Goal: Task Accomplishment & Management: Use online tool/utility

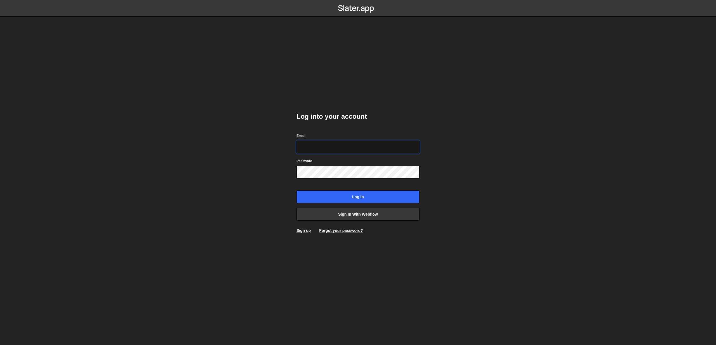
paste input "sarah@healthhunter.au"
type input "sarah@healthhunter.au"
click at [356, 191] on input "Log in" at bounding box center [357, 196] width 123 height 13
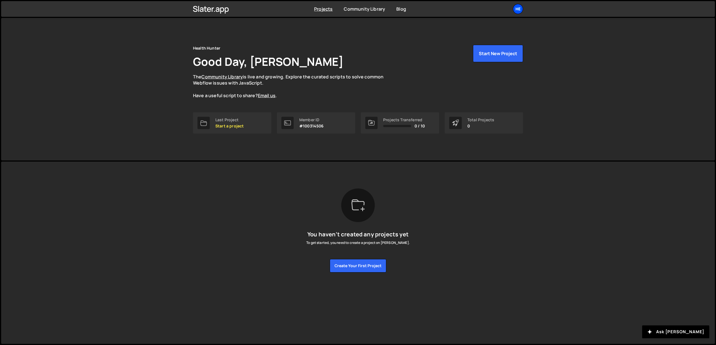
click at [519, 10] on div "He" at bounding box center [518, 9] width 10 height 10
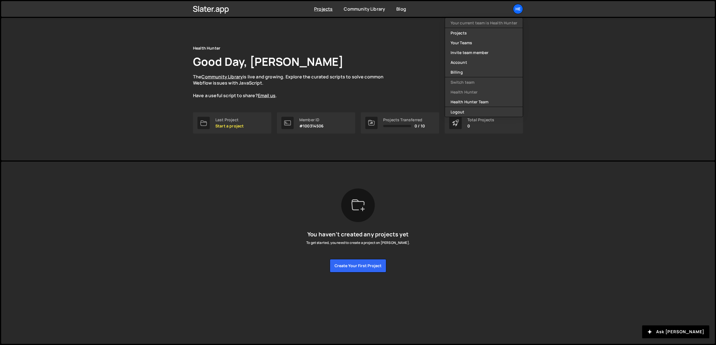
click at [573, 60] on div "Health Hunter Good Day, [PERSON_NAME] The Community Library is live and growing…" at bounding box center [358, 89] width 714 height 142
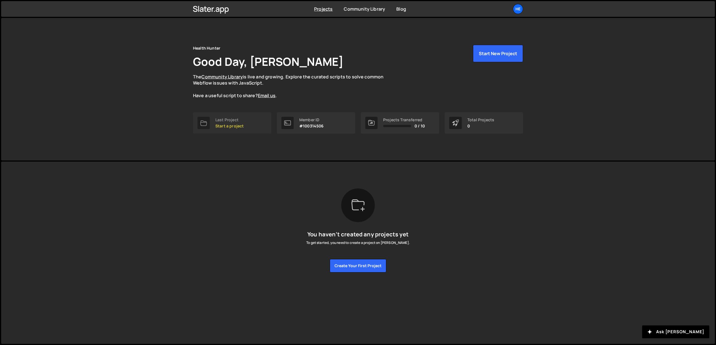
click at [238, 122] on div "Last Project" at bounding box center [229, 119] width 28 height 4
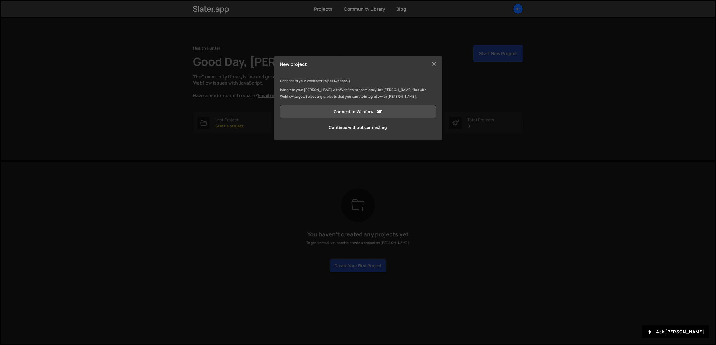
click at [388, 46] on div "New project Connect to your Webflow Project (Optional) Integrate your Slater wi…" at bounding box center [358, 172] width 716 height 345
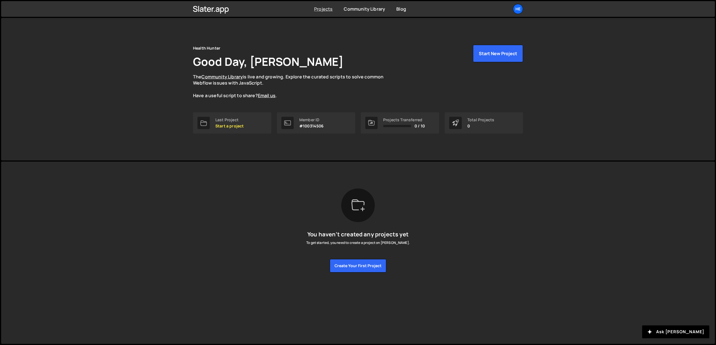
click at [323, 11] on link "Projects" at bounding box center [323, 9] width 18 height 6
click at [316, 125] on p "#100314506" at bounding box center [311, 126] width 25 height 4
click at [519, 6] on div "He" at bounding box center [518, 9] width 10 height 10
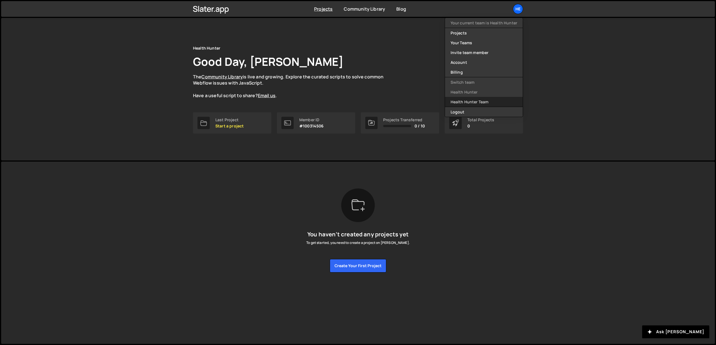
click at [476, 100] on link "Health Hunter Team" at bounding box center [484, 102] width 78 height 10
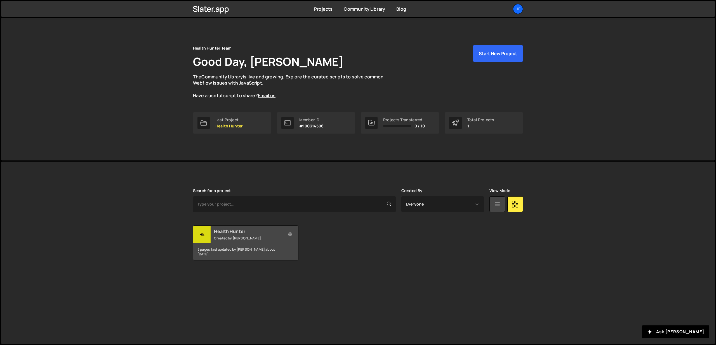
click at [230, 236] on small "Created by Sarah Mullens" at bounding box center [247, 238] width 67 height 5
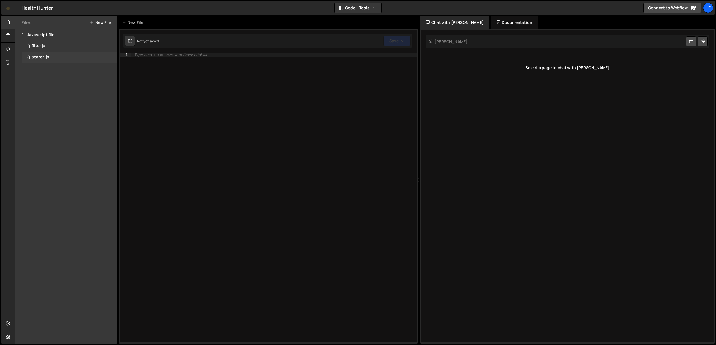
click at [56, 56] on div "0 search.js 0" at bounding box center [70, 56] width 96 height 11
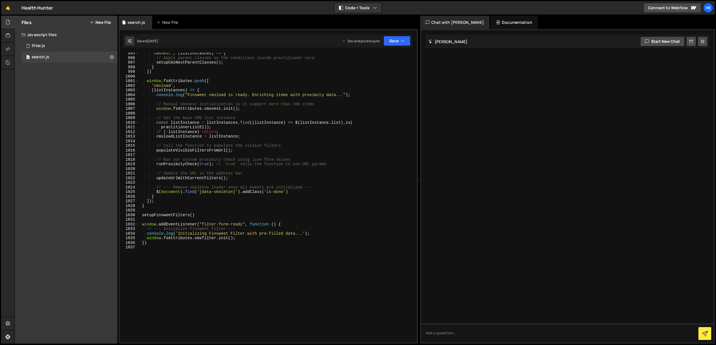
scroll to position [4639, 0]
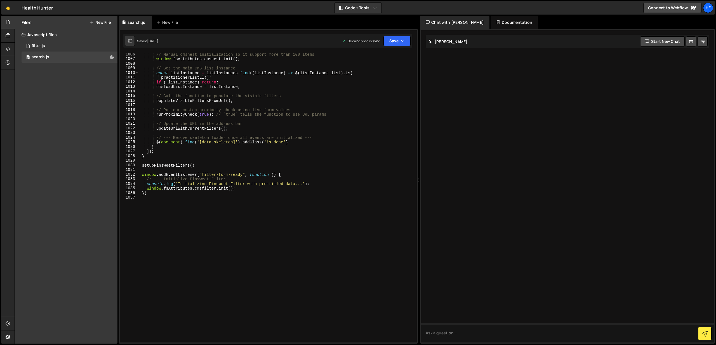
type textarea "// Update the URL in the address bar"
click at [200, 126] on div "// Manual cmsnest initialization so it support more than 100 items window . fsA…" at bounding box center [276, 201] width 276 height 299
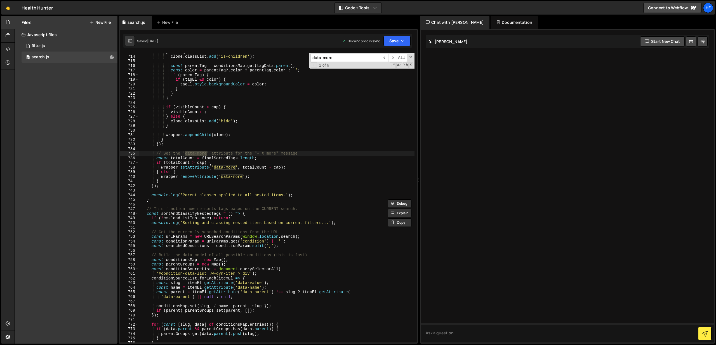
scroll to position [3292, 0]
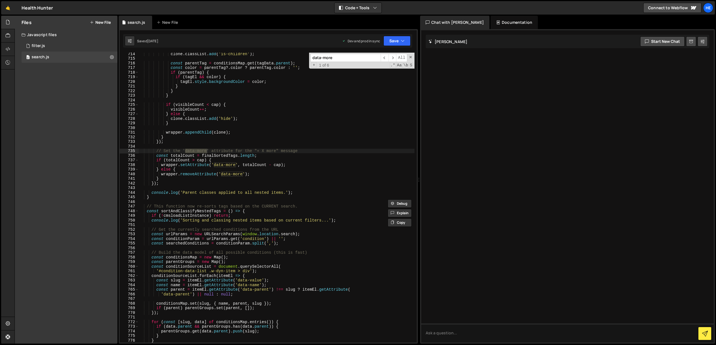
click at [345, 60] on input "data-more" at bounding box center [345, 58] width 70 height 8
click at [347, 59] on input "total-count" at bounding box center [345, 58] width 70 height 8
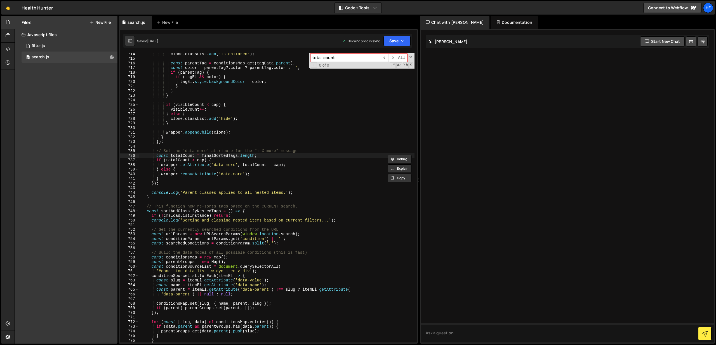
click at [347, 59] on input "total-count" at bounding box center [345, 58] width 70 height 8
paste input "C"
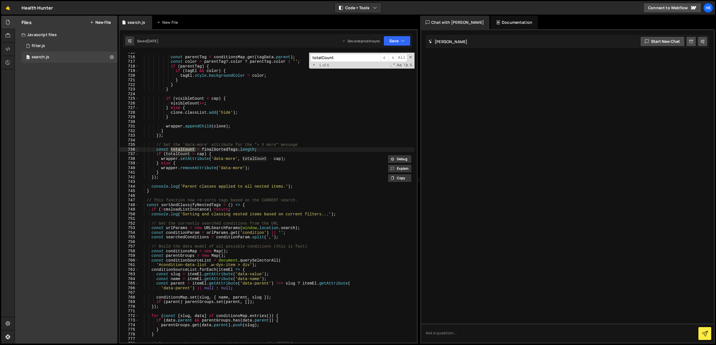
scroll to position [3297, 0]
type input "totalCount"
type textarea "});"
click at [176, 176] on div "const parentTag = conditionsMap . get ( tagData . parent ) ; const color = pare…" at bounding box center [276, 199] width 276 height 299
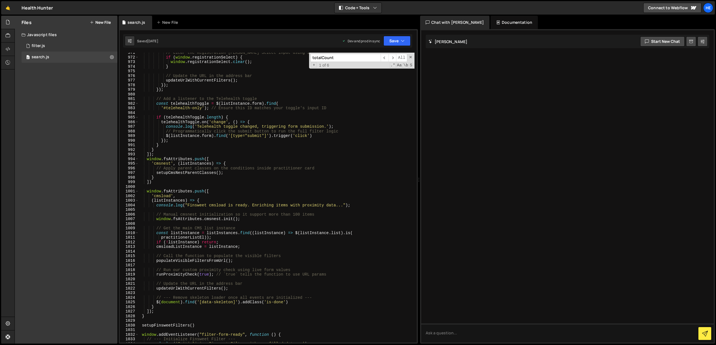
scroll to position [4479, 0]
click at [110, 57] on icon at bounding box center [112, 56] width 4 height 5
click at [6, 51] on icon at bounding box center [8, 49] width 4 height 6
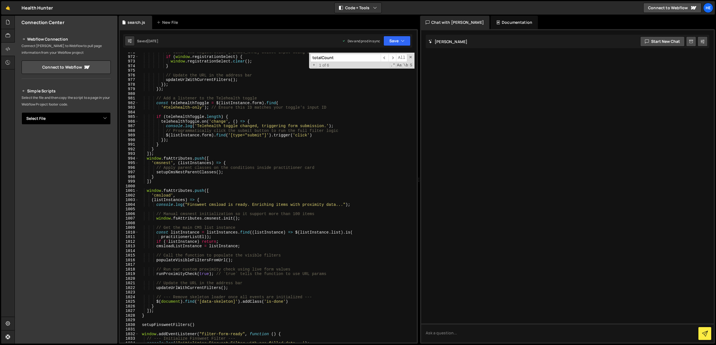
click at [47, 116] on select "Select File filter.js search.js" at bounding box center [66, 118] width 89 height 12
select select "45041"
click at [106, 140] on button "Button group with nested dropdown" at bounding box center [107, 137] width 8 height 12
click at [94, 136] on button "Copy" at bounding box center [93, 137] width 19 height 12
click at [8, 21] on icon at bounding box center [8, 22] width 4 height 6
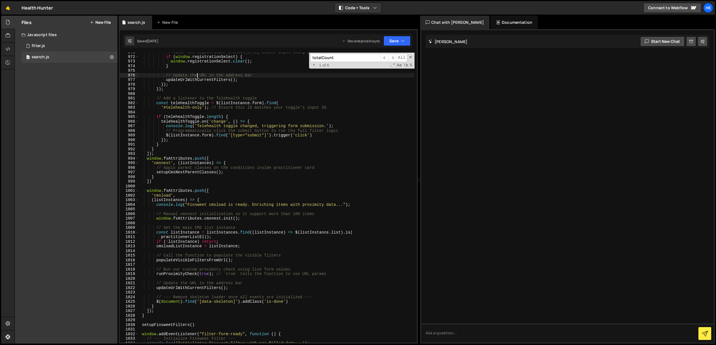
click at [196, 76] on div "// Clear the Registration Tom Select input using its API method if ( window . r…" at bounding box center [276, 199] width 276 height 299
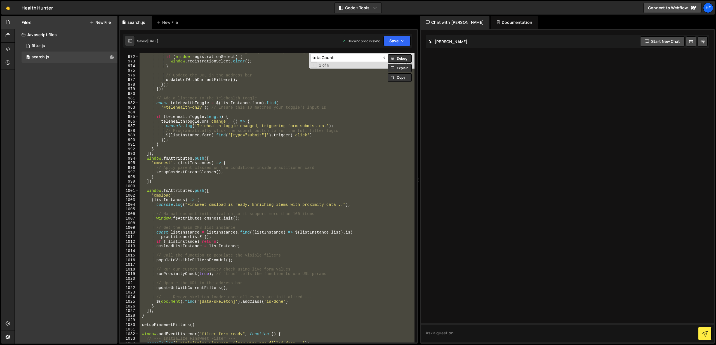
click at [220, 100] on div "// Clear the Registration Tom Select input using its API method if ( window . r…" at bounding box center [276, 197] width 276 height 289
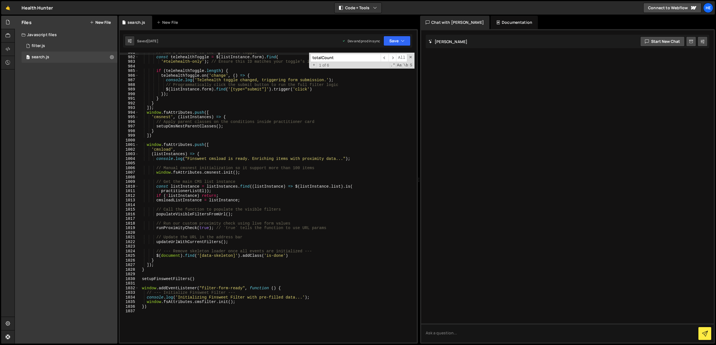
scroll to position [4526, 0]
click at [146, 147] on div "// Add a listener to the Telehealth toggle const telehealthToggle = $ ( listIns…" at bounding box center [276, 198] width 276 height 299
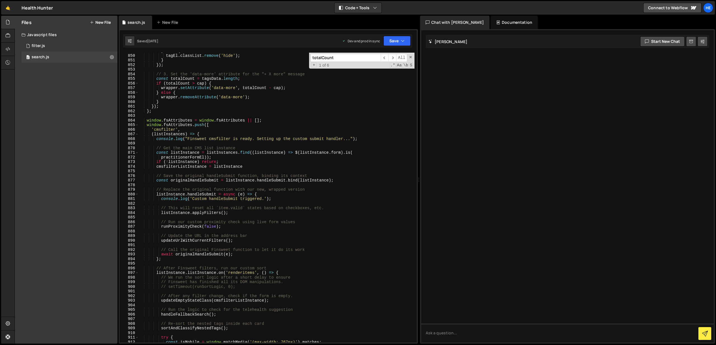
scroll to position [3917, 0]
click at [185, 138] on div "} else { tagEl . classList . remove ( 'hide' ) ; } }) ; // 3. Set the 'data-mor…" at bounding box center [276, 197] width 276 height 299
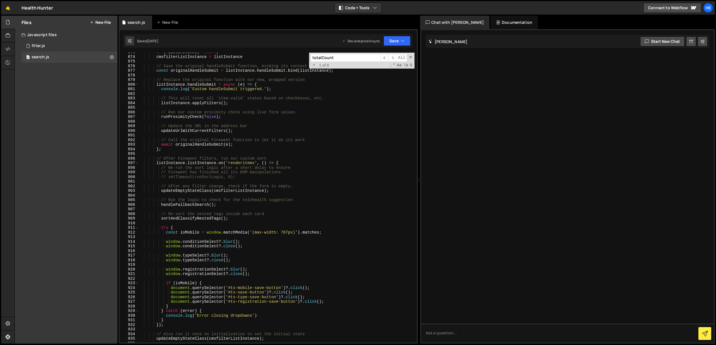
scroll to position [4027, 0]
click at [242, 133] on div "if ( ! listInstance ) return ; cmsfilterListInstance = listInstance // Save the…" at bounding box center [276, 199] width 276 height 299
type textarea "updateUrlWithCurrentFilters();"
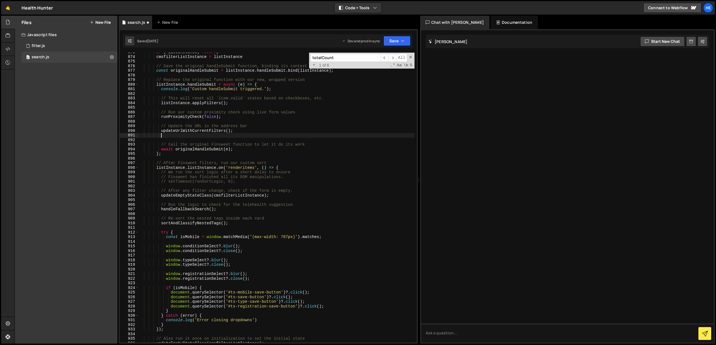
scroll to position [0, 1]
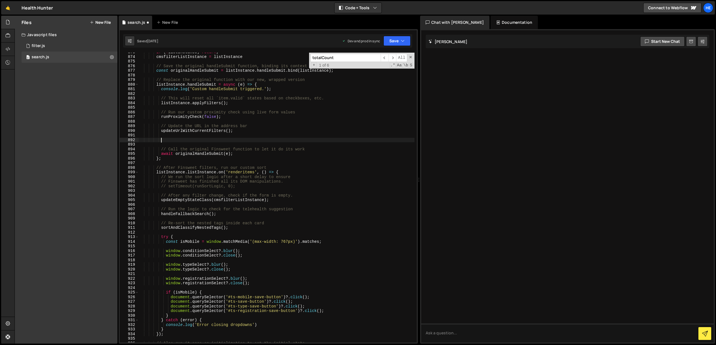
paste textarea "// ----------------------------------------------------------------------"
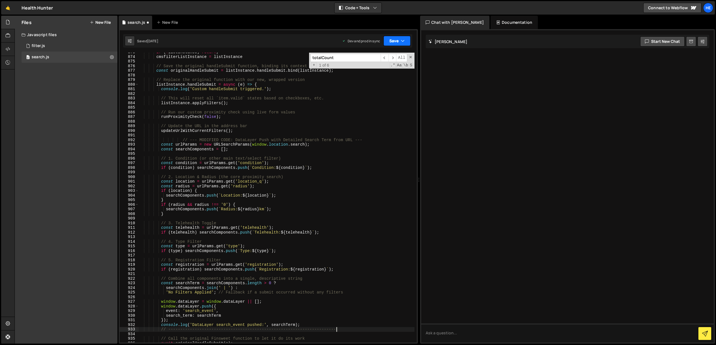
click at [392, 40] on button "Save" at bounding box center [396, 41] width 27 height 10
click at [366, 54] on div "Save to Staging S" at bounding box center [378, 55] width 58 height 6
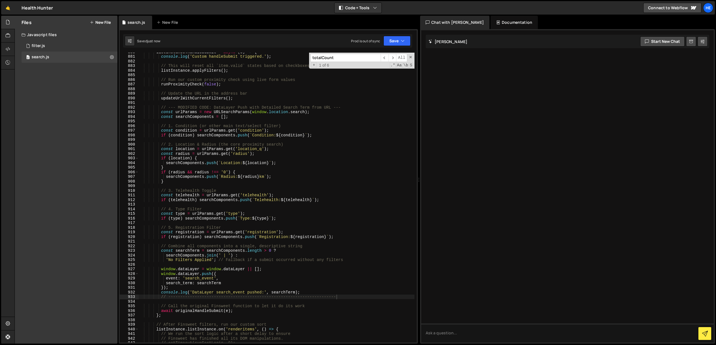
scroll to position [4063, 0]
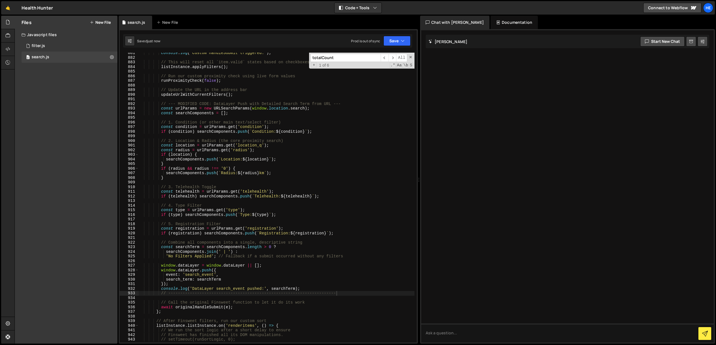
click at [251, 104] on div "console . log ( 'Custom handleSubmit triggered.' ) ; // This will reset all `it…" at bounding box center [276, 200] width 276 height 299
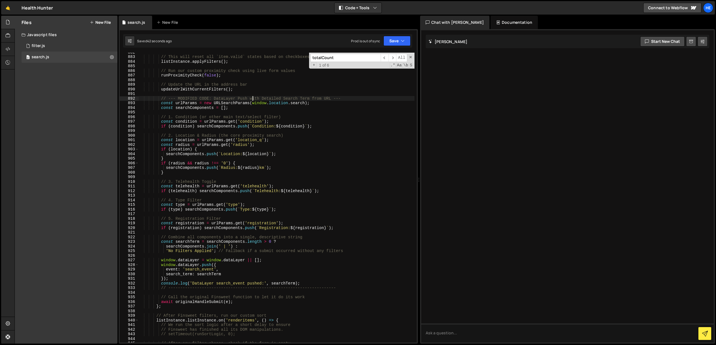
scroll to position [4076, 0]
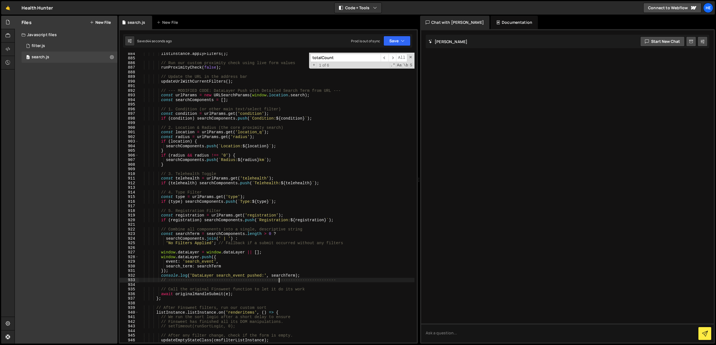
click at [280, 278] on div "listInstance . applyFilters ( ) ; // Run our custom proximity check using live …" at bounding box center [276, 200] width 276 height 299
click at [397, 42] on button "Save" at bounding box center [396, 41] width 27 height 10
click at [374, 57] on div "Save to Staging S" at bounding box center [378, 55] width 58 height 6
click at [295, 89] on div "listInstance . applyFilters ( ) ; // Run our custom proximity check using live …" at bounding box center [276, 200] width 276 height 299
click at [396, 42] on button "Save" at bounding box center [396, 41] width 27 height 10
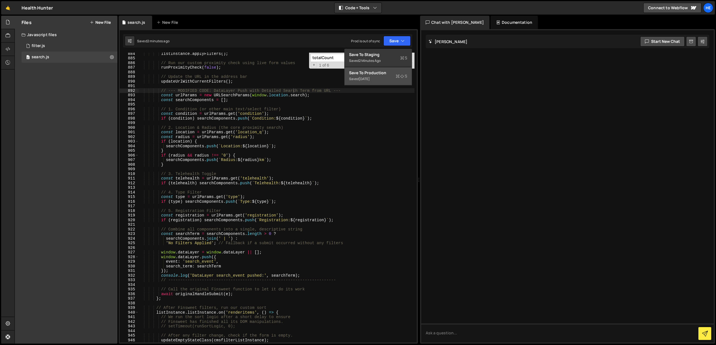
click at [384, 78] on div "Saved 3 days ago" at bounding box center [378, 79] width 58 height 7
click at [322, 109] on div "listInstance . applyFilters ( ) ; // Run our custom proximity check using live …" at bounding box center [276, 200] width 276 height 299
click at [265, 215] on div "listInstance . applyFilters ( ) ; // Run our custom proximity check using live …" at bounding box center [276, 200] width 276 height 299
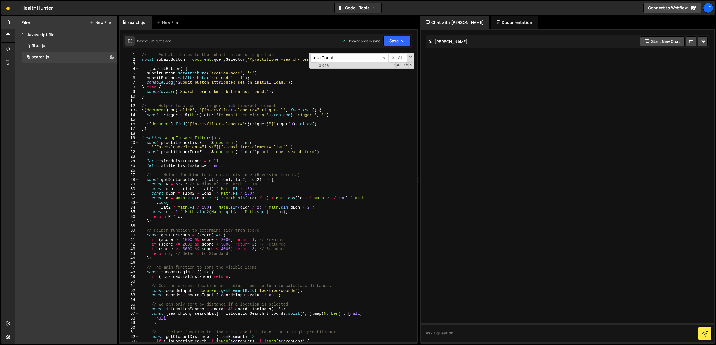
scroll to position [0, 0]
click at [255, 97] on div "// --- Add attributes to the submit button on page load const submitButton = do…" at bounding box center [276, 202] width 276 height 299
type textarea "}"
click at [109, 57] on button at bounding box center [112, 57] width 10 height 10
click at [130, 54] on button "Copy share link" at bounding box center [146, 57] width 55 height 11
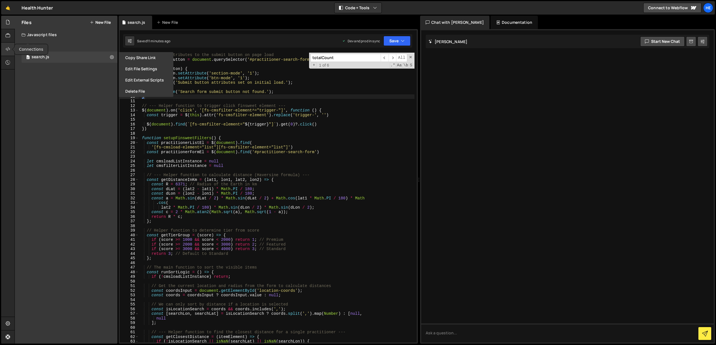
click at [8, 52] on div at bounding box center [8, 49] width 14 height 13
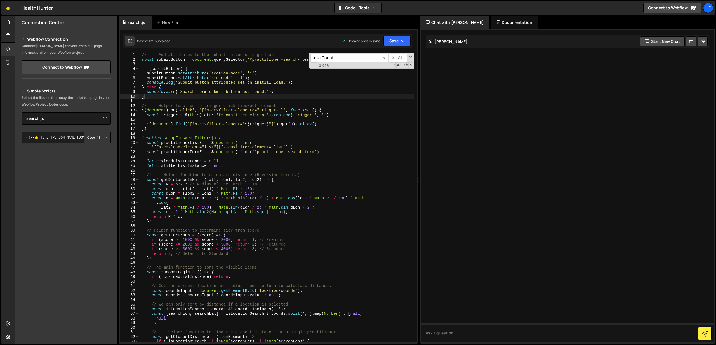
click at [105, 137] on button "Button group with nested dropdown" at bounding box center [107, 137] width 8 height 12
click at [62, 137] on textarea "<!--🤙 [URL][PERSON_NAME][DOMAIN_NAME]> <script>document.addEventListener("DOMCo…" at bounding box center [66, 137] width 89 height 12
click at [84, 122] on select "Select File filter.js search.js" at bounding box center [66, 118] width 89 height 12
click at [97, 137] on icon "Button group with nested dropdown" at bounding box center [98, 138] width 3 height 6
click at [411, 56] on span at bounding box center [411, 57] width 4 height 4
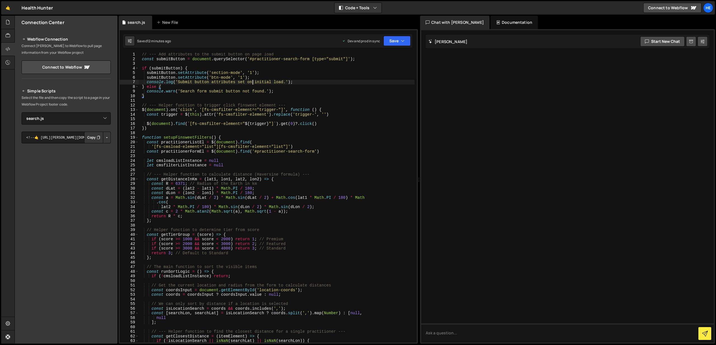
click at [254, 80] on div "// --- Add attributes to the submit button on page load const submitButton = do…" at bounding box center [276, 201] width 276 height 299
click at [508, 24] on div "Documentation" at bounding box center [514, 22] width 47 height 13
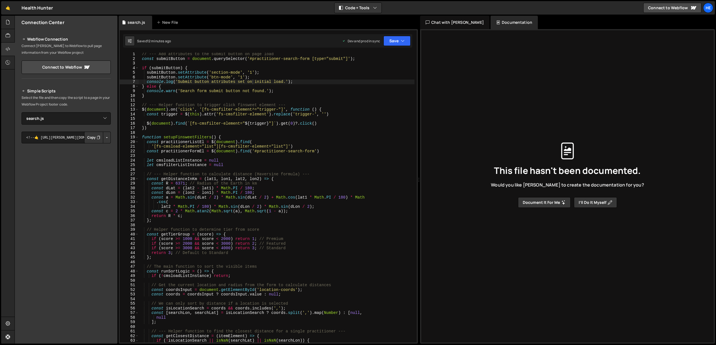
click at [441, 24] on div "Chat with [PERSON_NAME]" at bounding box center [454, 22] width 69 height 13
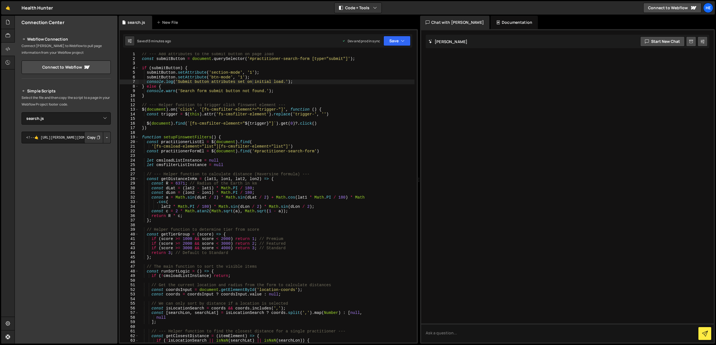
type textarea "} else {"
click at [247, 84] on div "// --- Add attributes to the submit button on page load const submitButton = do…" at bounding box center [276, 201] width 276 height 299
click at [701, 42] on icon at bounding box center [703, 42] width 4 height 6
select select "chat"
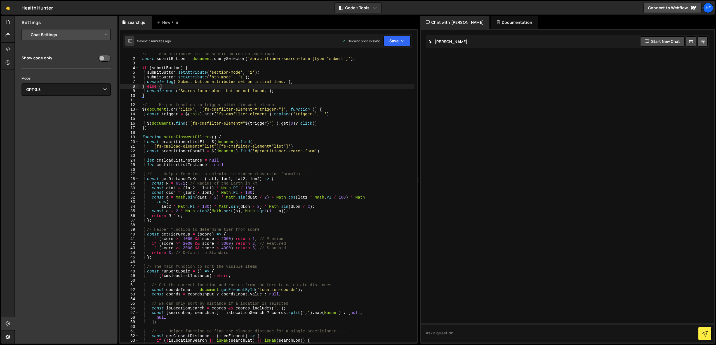
click at [701, 42] on icon at bounding box center [703, 42] width 4 height 6
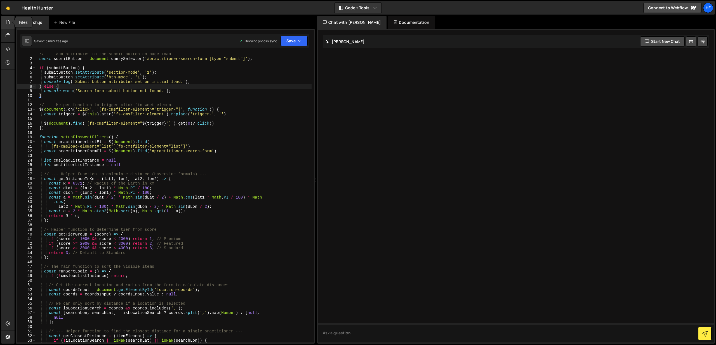
click at [8, 23] on icon at bounding box center [8, 22] width 4 height 6
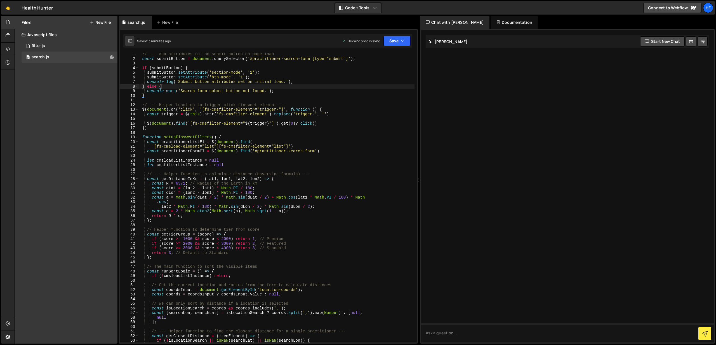
click at [198, 78] on div "// --- Add attributes to the submit button on page load const submitButton = do…" at bounding box center [277, 201] width 276 height 299
click at [356, 81] on div "// --- Add attributes to the submit button on page load const submitButton = do…" at bounding box center [277, 201] width 276 height 299
type textarea "console.log('Submit button attributes set on initial load.');"
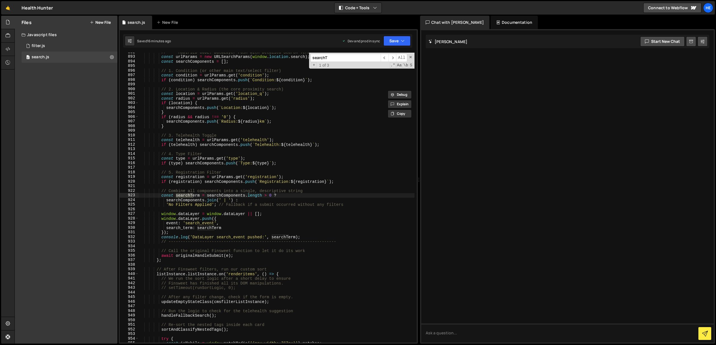
scroll to position [4115, 0]
type input "searchTer"
type textarea "const searchTerm = searchComponents.length > 0 ?"
drag, startPoint x: 243, startPoint y: 194, endPoint x: 243, endPoint y: 189, distance: 4.8
click at [243, 194] on div "// --- MODIFIED CODE: DataLayer Push with Detailed Search Term from URL --- con…" at bounding box center [277, 199] width 276 height 299
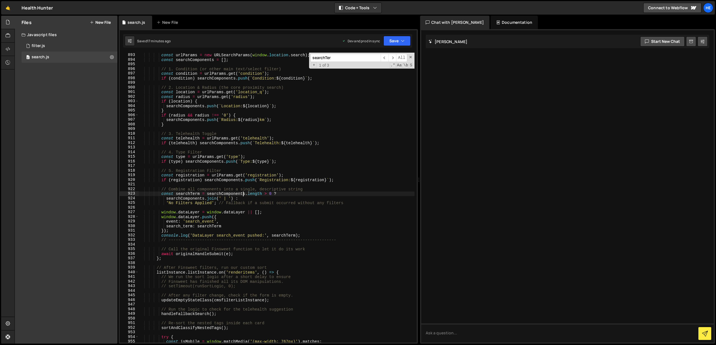
scroll to position [4116, 0]
click at [63, 44] on div "0 filter.js 0" at bounding box center [70, 45] width 96 height 11
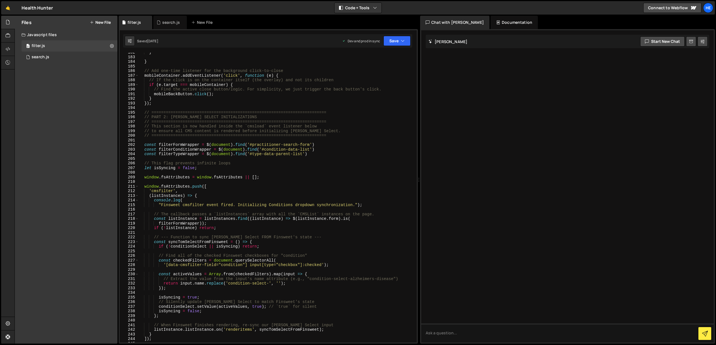
scroll to position [842, 0]
type textarea "// Find the active close button/logic. For simplicity, we just trigger the back…"
click at [266, 91] on div "} } // Add one-time listener for the background click-to-close mobileContainer …" at bounding box center [276, 199] width 276 height 299
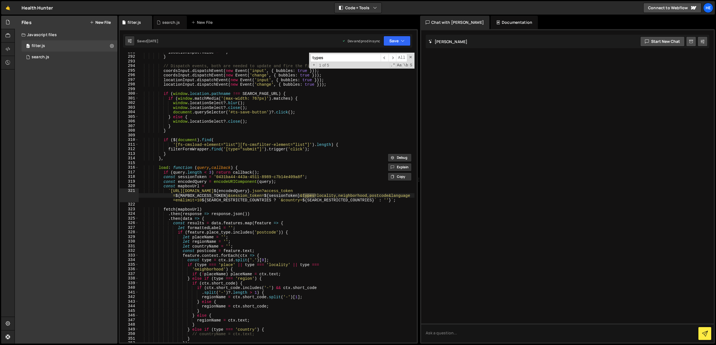
scroll to position [1346, 0]
type input "typeclear"
click at [7, 50] on icon at bounding box center [8, 49] width 4 height 6
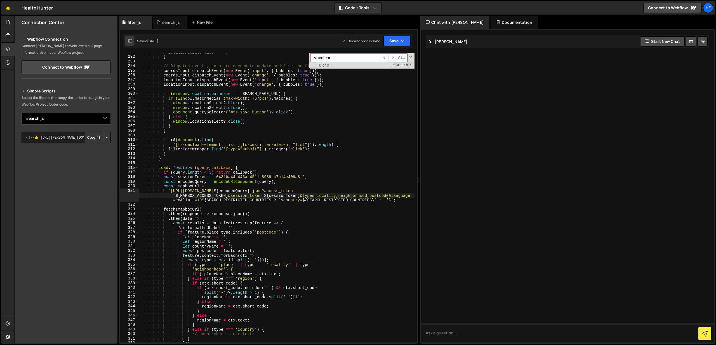
click at [99, 123] on select "Select File filter.js search.js" at bounding box center [66, 118] width 89 height 12
select select "44708"
click at [90, 137] on button "Copy" at bounding box center [93, 137] width 19 height 12
click at [9, 9] on link "🤙" at bounding box center [8, 7] width 14 height 13
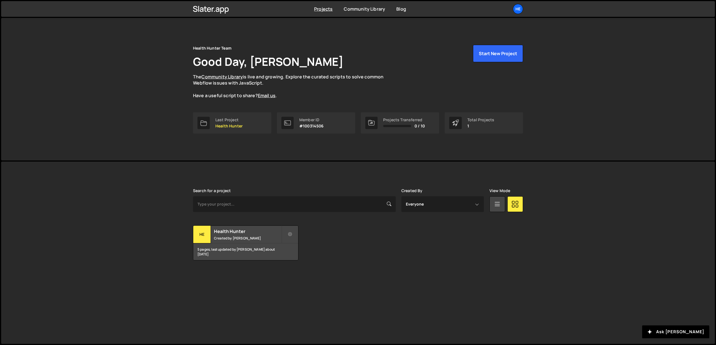
click at [523, 16] on div "Projects [GEOGRAPHIC_DATA] Blog He Your current team is Health Hunter Team Proj…" at bounding box center [358, 9] width 347 height 16
click at [521, 9] on div "He" at bounding box center [518, 9] width 10 height 10
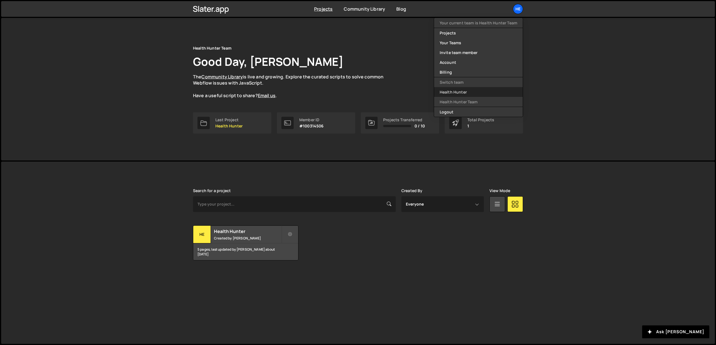
click at [467, 93] on link "Health Hunter" at bounding box center [478, 92] width 89 height 10
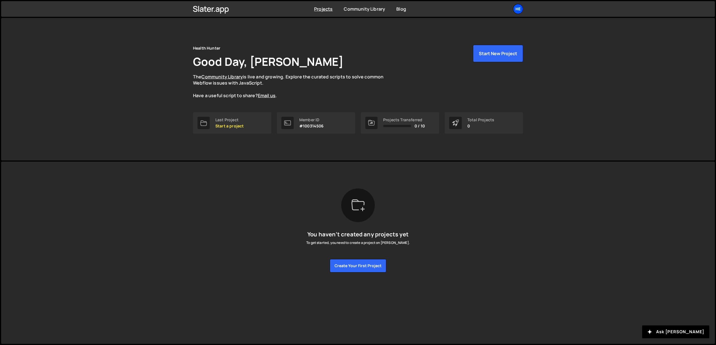
click at [520, 9] on div "He" at bounding box center [518, 9] width 10 height 10
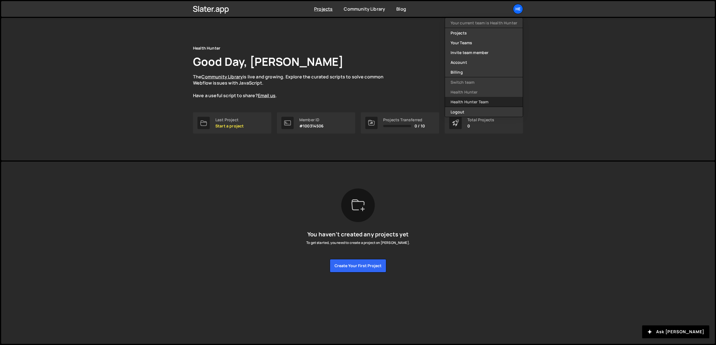
click at [466, 100] on link "Health Hunter Team" at bounding box center [484, 102] width 78 height 10
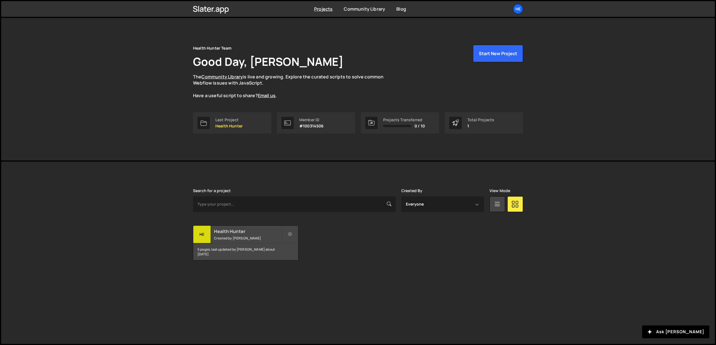
click at [248, 231] on h2 "Health Hunter" at bounding box center [247, 231] width 67 height 6
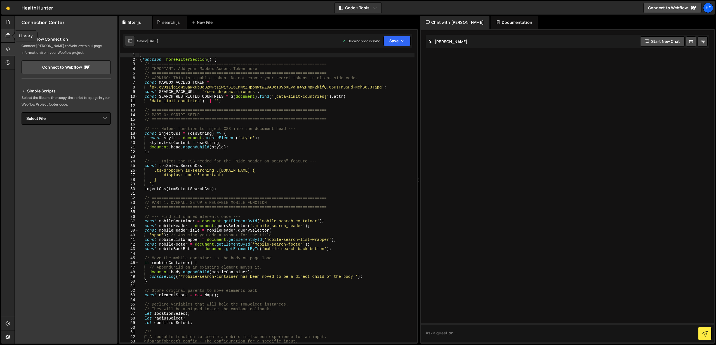
click at [9, 32] on div at bounding box center [8, 35] width 14 height 13
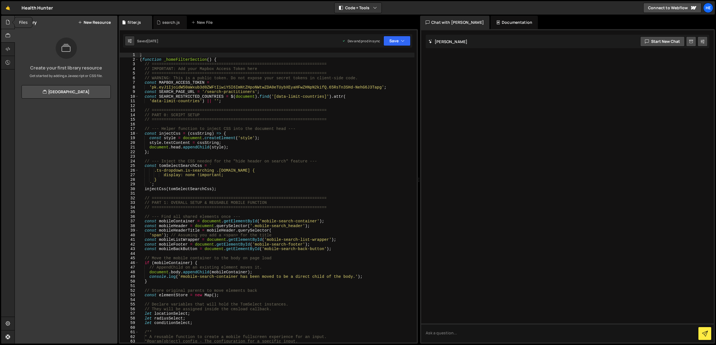
click at [9, 25] on div at bounding box center [8, 22] width 14 height 13
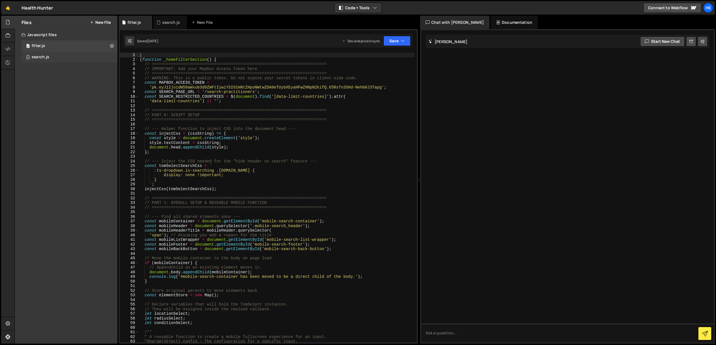
click at [48, 55] on div "search.js" at bounding box center [41, 57] width 18 height 5
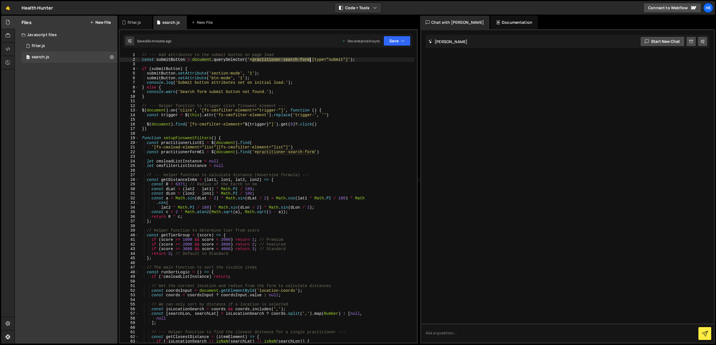
drag, startPoint x: 253, startPoint y: 59, endPoint x: 310, endPoint y: 58, distance: 56.8
click at [310, 58] on div "// --- Add attributes to the submit button on page load const submitButton = do…" at bounding box center [276, 202] width 276 height 299
click at [143, 55] on div "// --- Add attributes to the submit button on page load const submitButton = do…" at bounding box center [276, 202] width 276 height 299
type textarea "// --- Add attributes to the submit button on page load"
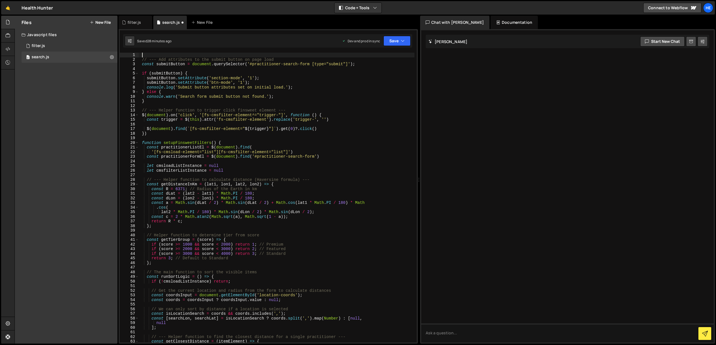
paste textarea
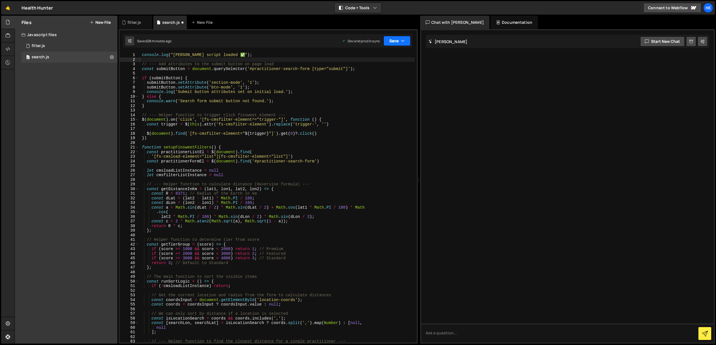
click at [395, 42] on button "Save" at bounding box center [396, 41] width 27 height 10
click at [379, 70] on div "Save to Production S" at bounding box center [378, 73] width 58 height 6
click at [401, 37] on button "Save" at bounding box center [396, 41] width 27 height 10
click at [355, 79] on div "Saved 40 seconds ago" at bounding box center [378, 79] width 58 height 7
type textarea "console.log("[PERSON_NAME] script loaded ✅");"
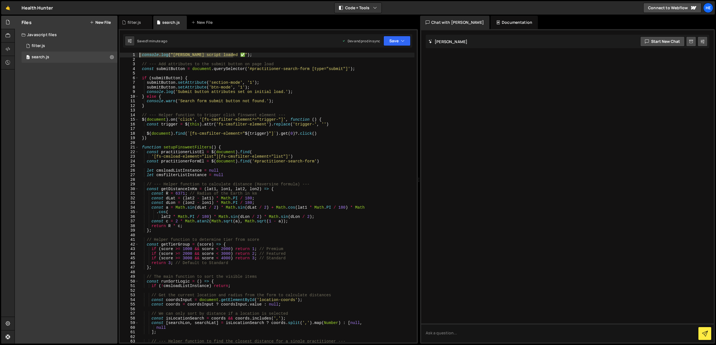
drag, startPoint x: 244, startPoint y: 54, endPoint x: 119, endPoint y: 57, distance: 125.3
click at [119, 57] on div "console.log("[PERSON_NAME] script loaded ✅"); 1 2 3 4 5 6 7 8 9 10 11 12 13 14 …" at bounding box center [268, 186] width 299 height 314
type textarea "console.log("[PERSON_NAME] script loaded ✅");"
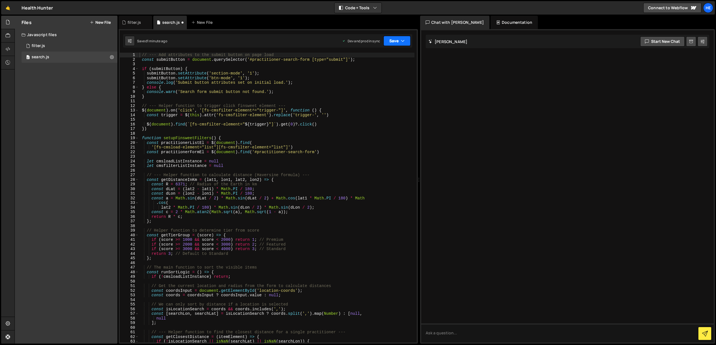
click at [389, 42] on button "Save" at bounding box center [396, 41] width 27 height 10
click at [382, 81] on div "Saved 1 minute ago" at bounding box center [378, 79] width 58 height 7
click at [141, 54] on div "// --- Add attributes to the submit button on page load const submitButton = do…" at bounding box center [276, 202] width 276 height 299
type textarea "// --- Add attributes to the submit button on page load"
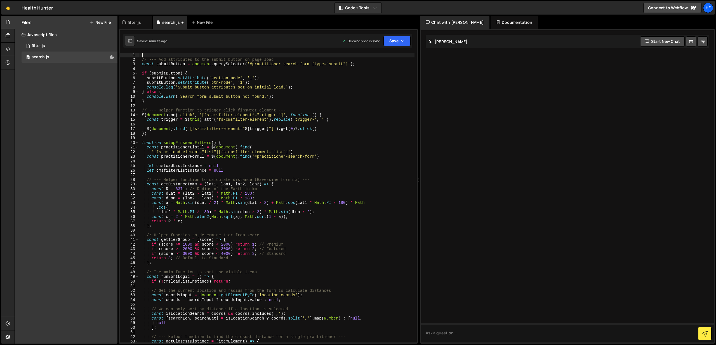
paste textarea
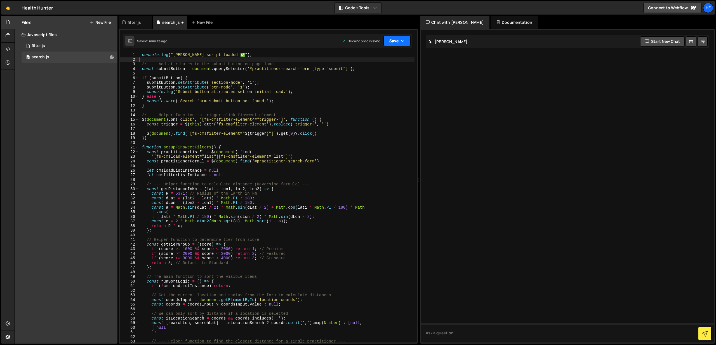
click at [395, 38] on button "Save" at bounding box center [396, 41] width 27 height 10
click at [383, 72] on div "Save to Production S" at bounding box center [378, 73] width 58 height 6
click at [396, 39] on button "Save" at bounding box center [396, 41] width 27 height 10
click at [387, 73] on div "Save to Production S" at bounding box center [378, 73] width 58 height 6
click at [6, 36] on icon at bounding box center [8, 35] width 4 height 6
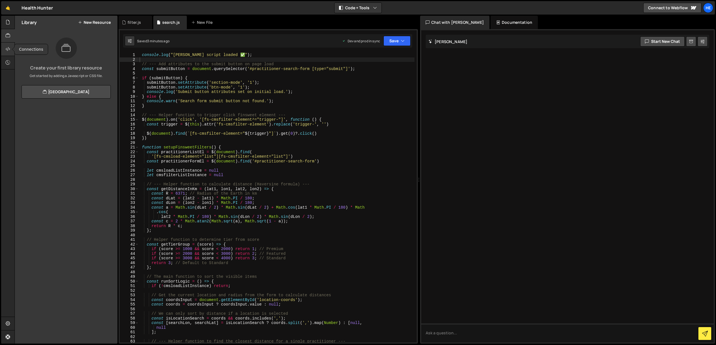
click at [10, 51] on icon at bounding box center [8, 49] width 4 height 6
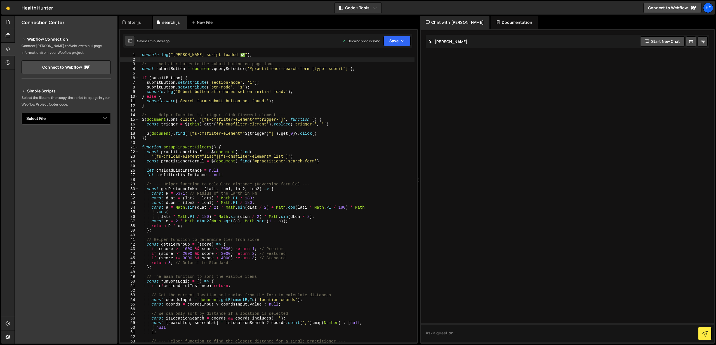
click at [85, 120] on select "Select File filter.js search.js" at bounding box center [66, 118] width 89 height 12
select select "45041"
click at [95, 138] on button "Copy" at bounding box center [93, 137] width 19 height 12
click at [245, 80] on div "console . log ( "[PERSON_NAME] script loaded ✅" ) ; // --- Add attributes to th…" at bounding box center [276, 202] width 276 height 299
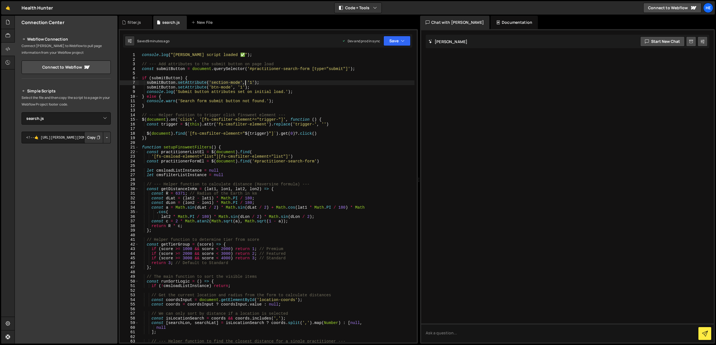
click at [221, 88] on div "console . log ( "[PERSON_NAME] script loaded ✅" ) ; // --- Add attributes to th…" at bounding box center [276, 202] width 276 height 299
click at [243, 87] on div "console . log ( "[PERSON_NAME] script loaded ✅" ) ; // --- Add attributes to th…" at bounding box center [276, 202] width 276 height 299
click at [239, 53] on div "console . log ( "[PERSON_NAME] script loaded ✅" ) ; // --- Add attributes to th…" at bounding box center [276, 202] width 276 height 299
click at [252, 55] on div "console . log ( "[PERSON_NAME] script loaded ✅" ) ; // --- Add attributes to th…" at bounding box center [276, 202] width 276 height 299
click at [385, 39] on button "Save" at bounding box center [396, 41] width 27 height 10
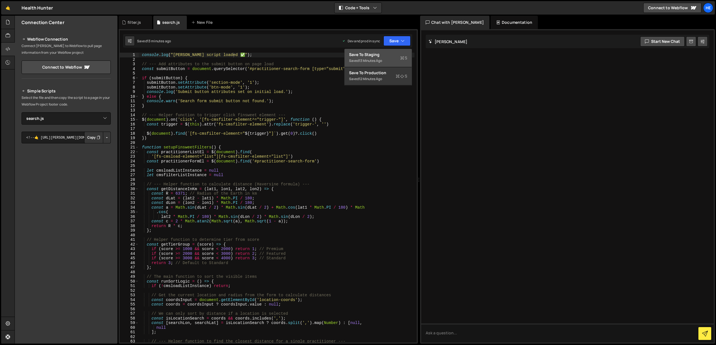
click at [381, 62] on div "13 minutes ago" at bounding box center [370, 60] width 23 height 5
type textarea "const submitButton = document.querySelector('#practitioner-search-form [type="s…"
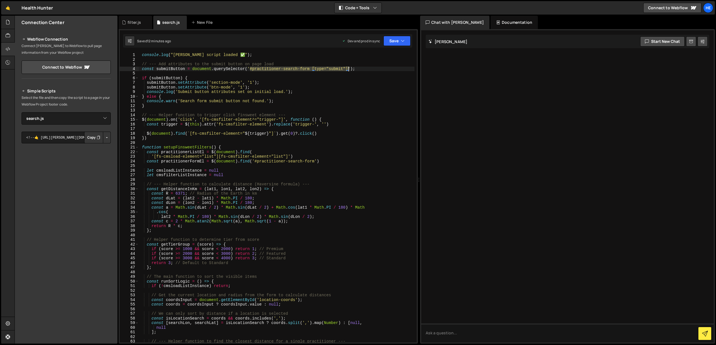
drag, startPoint x: 258, startPoint y: 68, endPoint x: 347, endPoint y: 69, distance: 89.8
click at [349, 69] on div "console . log ( "[PERSON_NAME] script loaded ✅" ) ; // --- Add attributes to th…" at bounding box center [276, 202] width 276 height 299
click at [94, 140] on button "Copy" at bounding box center [93, 137] width 19 height 12
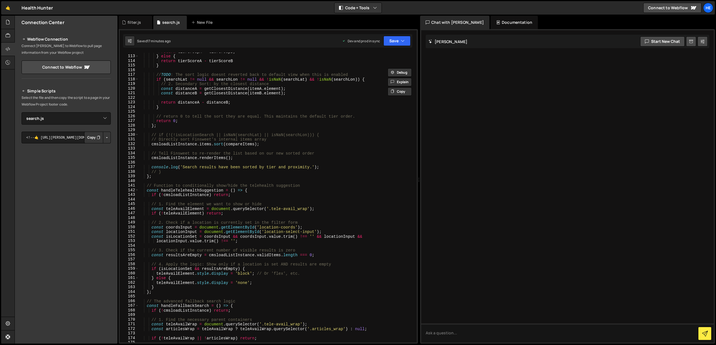
scroll to position [517, 0]
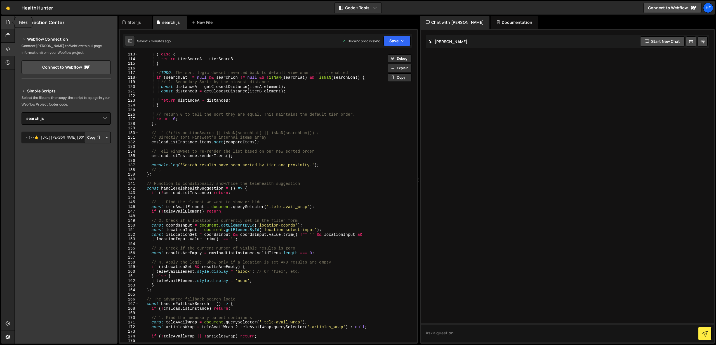
click at [6, 22] on icon at bounding box center [8, 22] width 4 height 6
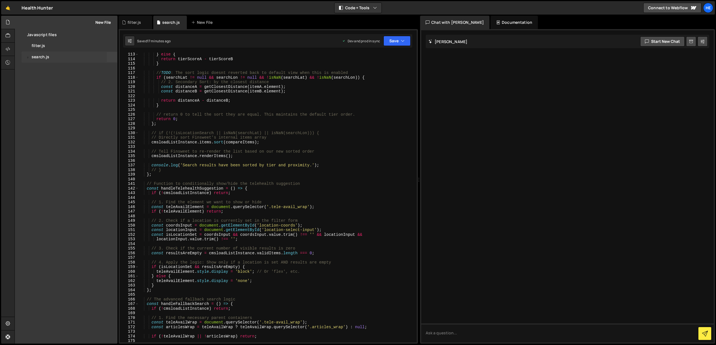
click at [58, 57] on div "0 search.js 0" at bounding box center [70, 56] width 96 height 11
click at [230, 97] on div "} else { return tierScoreA - tierScoreB } // TODO : The sort logic doesnt rever…" at bounding box center [276, 201] width 276 height 299
type input "s"
type textarea "return distanceA - distanceB;"
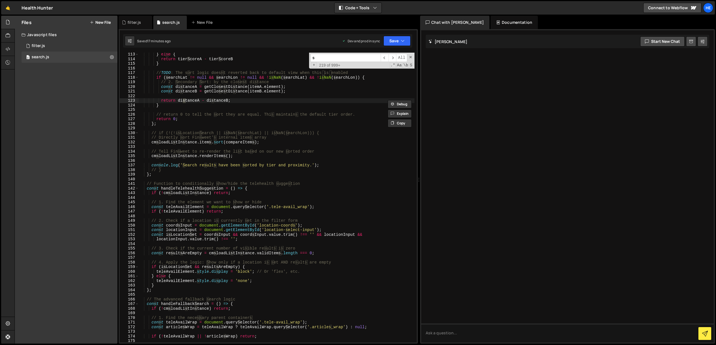
type input "se"
type textarea "// if (!(!isLocationSearch || isNaN(searchLat) || isNaN(searchLon))) {"
type input "searcht"
type textarea "const searchTerm = searchComponents.length > 0 ?"
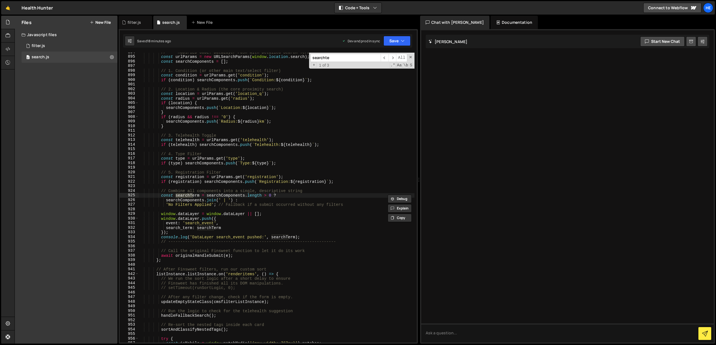
scroll to position [4124, 0]
type input "searchterm"
click at [392, 59] on span "​" at bounding box center [393, 58] width 8 height 8
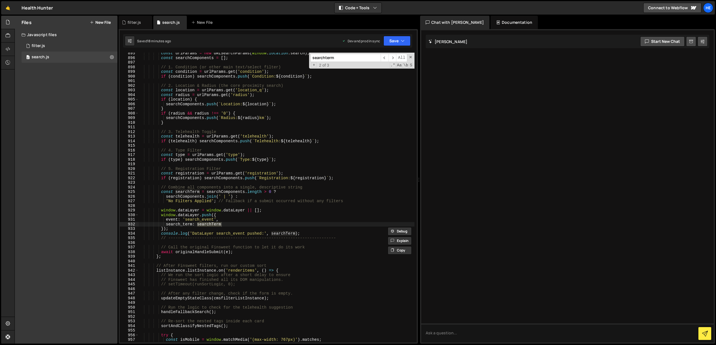
scroll to position [4132, 0]
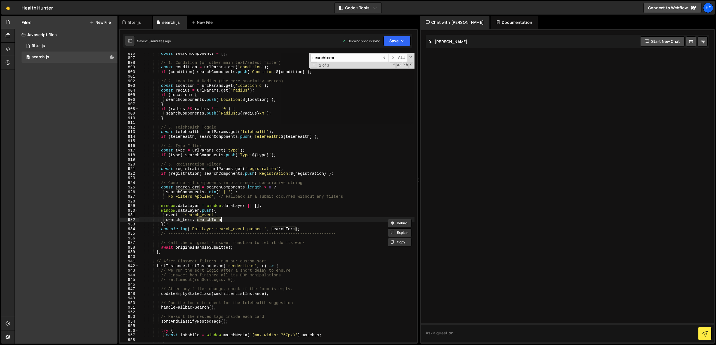
click at [232, 219] on div "const searchComponents = [ ] ; // 1. Condition (or other main text/select filte…" at bounding box center [276, 197] width 276 height 289
click at [211, 219] on div "const searchComponents = [ ] ; // 1. Condition (or other main text/select filte…" at bounding box center [276, 200] width 276 height 299
click at [226, 187] on div "const searchComponents = [ ] ; // 1. Condition (or other main text/select filte…" at bounding box center [276, 200] width 276 height 299
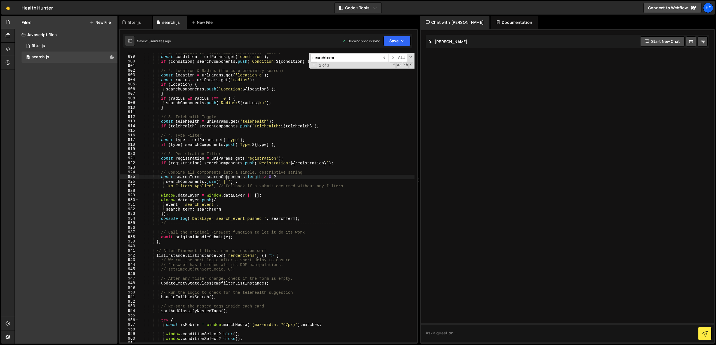
scroll to position [4148, 0]
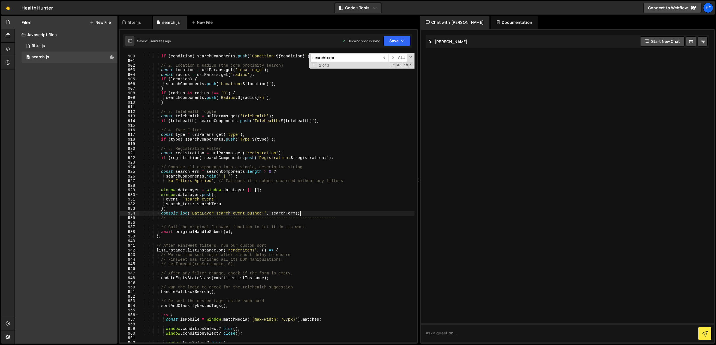
click at [311, 213] on div "const condition = urlParams . get ( 'condition' ) ; if ( condition ) searchComp…" at bounding box center [276, 198] width 276 height 299
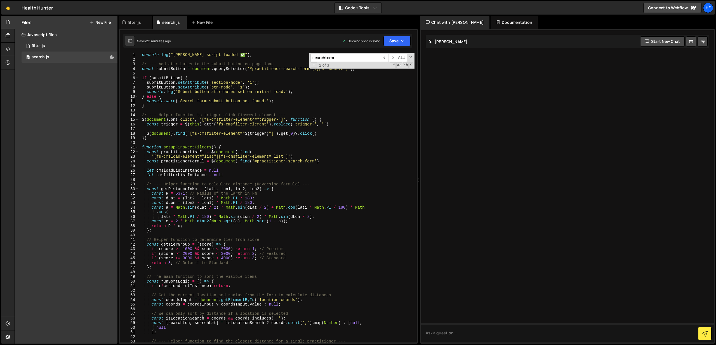
scroll to position [0, 0]
click at [330, 83] on div "console . log ( "[PERSON_NAME] script loaded ✅" ) ; // --- Add attributes to th…" at bounding box center [276, 202] width 276 height 299
click at [394, 58] on span "​" at bounding box center [393, 58] width 8 height 8
type textarea "const searchTerm = searchComponents.length > 0 ?"
drag, startPoint x: 234, startPoint y: 57, endPoint x: 135, endPoint y: 54, distance: 99.1
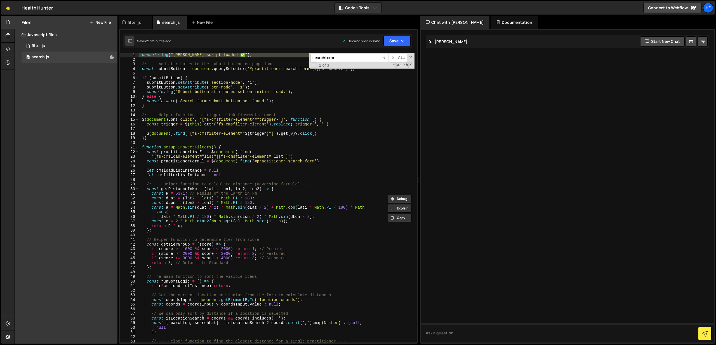
click at [135, 54] on div "1 2 3 4 5 6 7 8 9 10 11 12 13 14 15 16 17 18 19 20 21 22 23 24 25 26 27 28 29 3…" at bounding box center [268, 197] width 297 height 289
type textarea "console.log("[PERSON_NAME] script loaded ✅");"
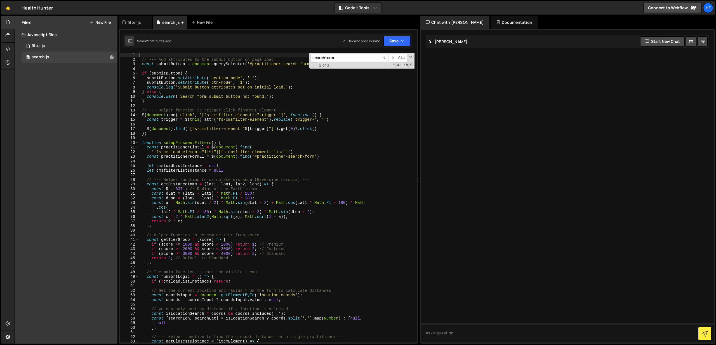
type textarea "// --- Add attributes to the submit button on page load"
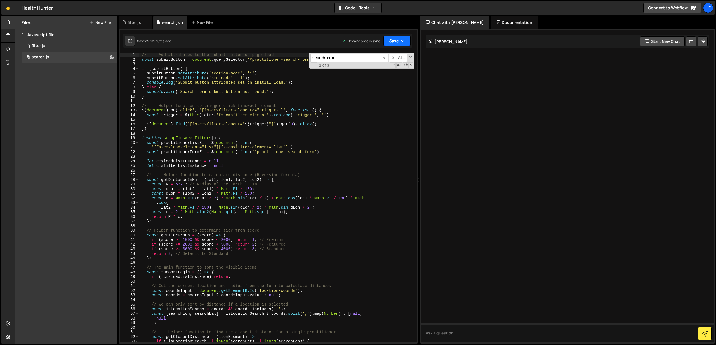
click at [398, 39] on button "Save" at bounding box center [396, 41] width 27 height 10
click at [388, 75] on div "Save to Production S" at bounding box center [378, 73] width 58 height 6
click at [372, 120] on div "// --- Add attributes to the submit button on page load const submitButton = do…" at bounding box center [276, 202] width 276 height 299
click at [400, 42] on button "Save" at bounding box center [396, 41] width 27 height 10
click at [257, 73] on div "// --- Add attributes to the submit button on page load const submitButton = do…" at bounding box center [276, 202] width 276 height 299
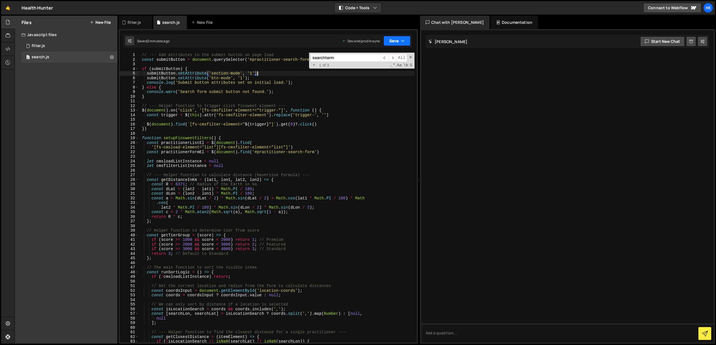
click at [395, 39] on button "Save" at bounding box center [396, 41] width 27 height 10
click at [379, 80] on div "2 minutes ago" at bounding box center [370, 78] width 22 height 5
type textarea "$(document).on('click', '[fs-cmsfilter-element^="trigger-"]', function () {"
click at [368, 109] on div "// --- Add attributes to the submit button on page load const submitButton = do…" at bounding box center [276, 202] width 276 height 299
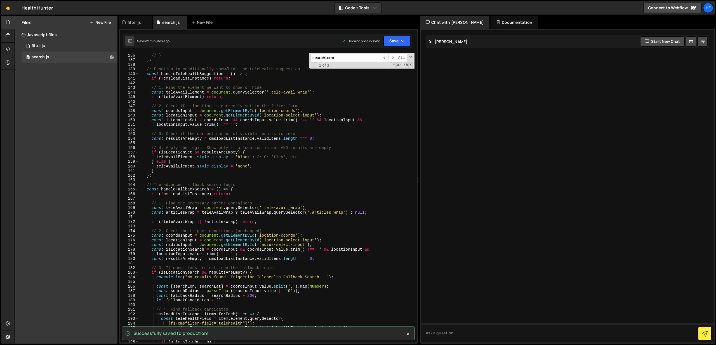
scroll to position [623, 0]
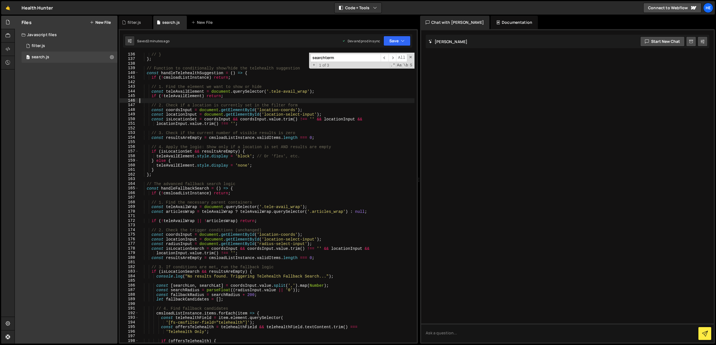
click at [355, 100] on div "// } } ; // Function to conditionally show/hide the telehealth suggestion const…" at bounding box center [276, 201] width 276 height 299
click at [359, 139] on div "// } } ; // Function to conditionally show/hide the telehealth suggestion const…" at bounding box center [276, 201] width 276 height 299
click at [410, 57] on span at bounding box center [411, 57] width 4 height 4
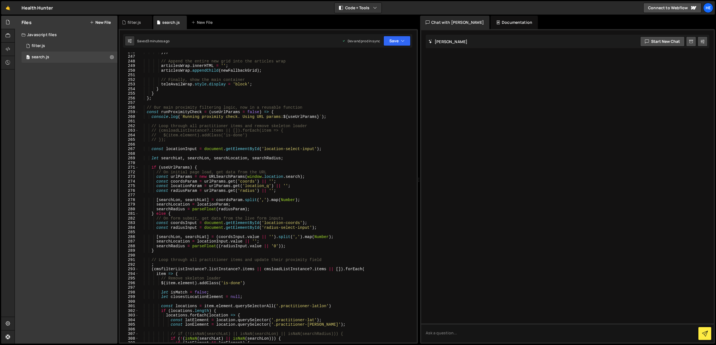
scroll to position [1136, 0]
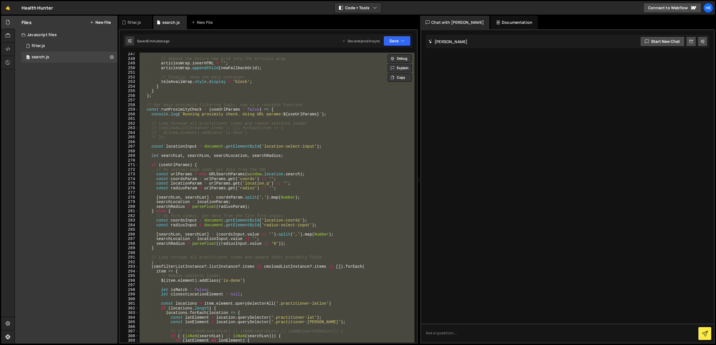
click at [298, 111] on div "// Append the entire new grid into the articles wrap articlesWrap . innerHTML =…" at bounding box center [276, 197] width 276 height 289
type textarea "const runProximityCheck = (useUrlParams = false) => {"
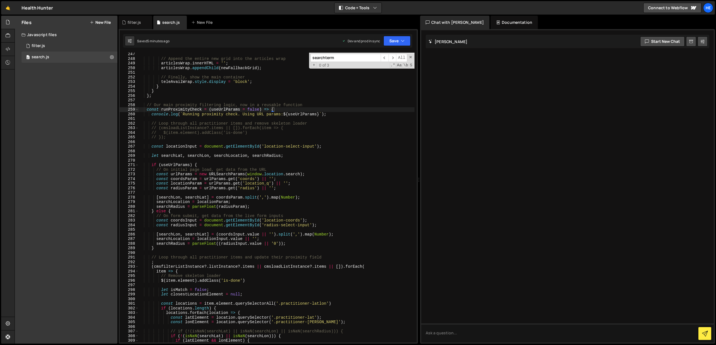
type input "h"
type textarea "console.log(`Running proximity check. Using URL params: ${useUrlParams}`);"
type input "ha"
type textarea "locationInput.dispatchEvent(new Event('change', { bubbles: true }));"
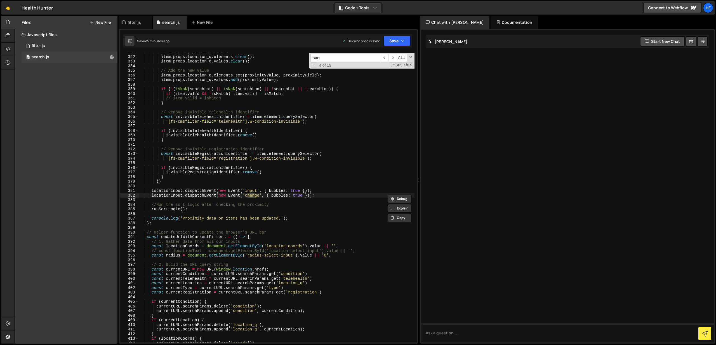
type input "hand"
type textarea "console.log("Finsweet cmsfilter is ready. Setting up the custom submit handler.…"
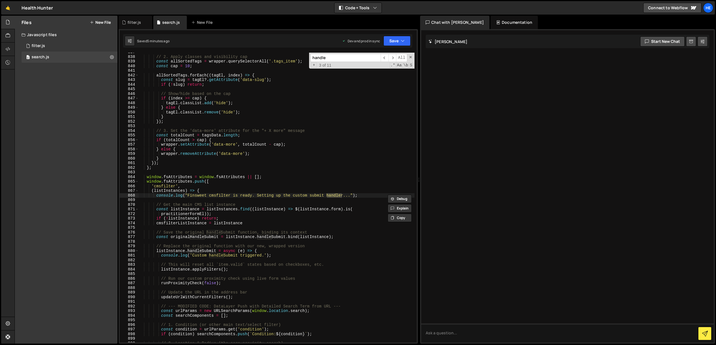
type input "handlef"
type textarea "handleFallbackSearch();"
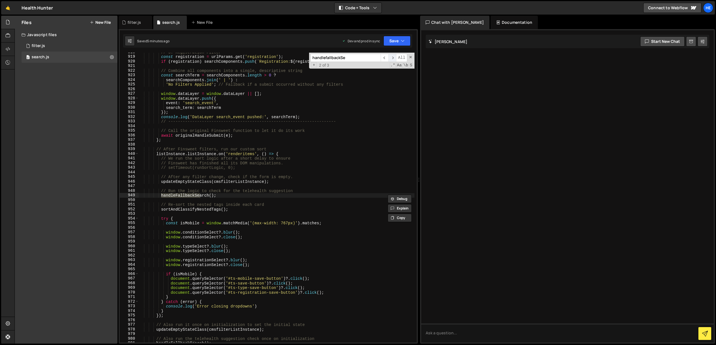
type input "handlefallbackSe"
click at [389, 59] on span "​" at bounding box center [393, 58] width 8 height 8
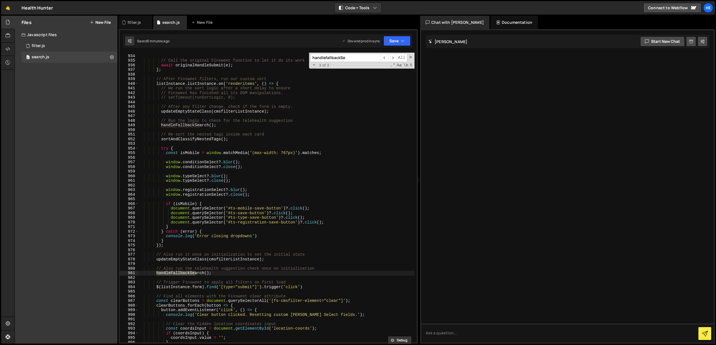
scroll to position [4308, 0]
click at [392, 58] on span "​" at bounding box center [393, 58] width 8 height 8
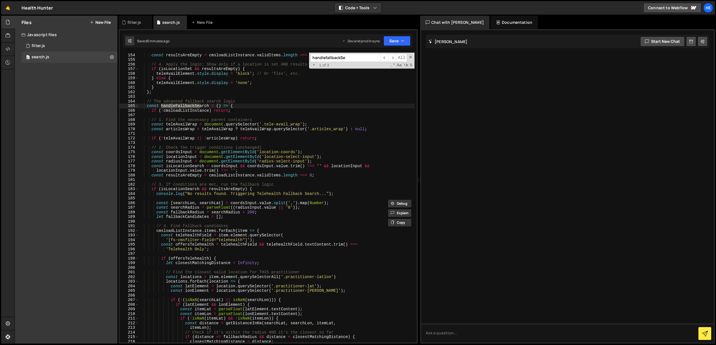
scroll to position [706, 0]
drag, startPoint x: 301, startPoint y: 124, endPoint x: 262, endPoint y: 123, distance: 39.2
click at [262, 123] on div "// 3. Check if the current number of visible results is zero const resultsAreEm…" at bounding box center [276, 197] width 276 height 299
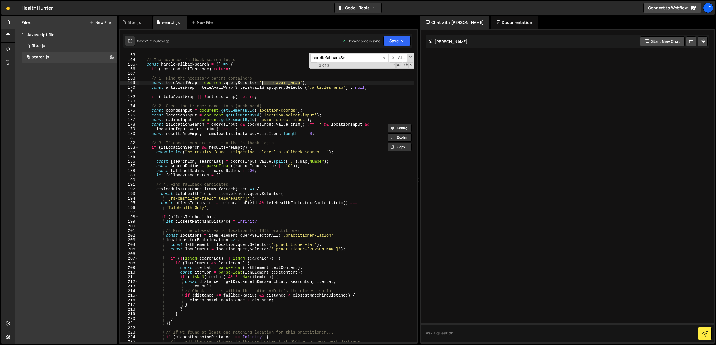
scroll to position [752, 0]
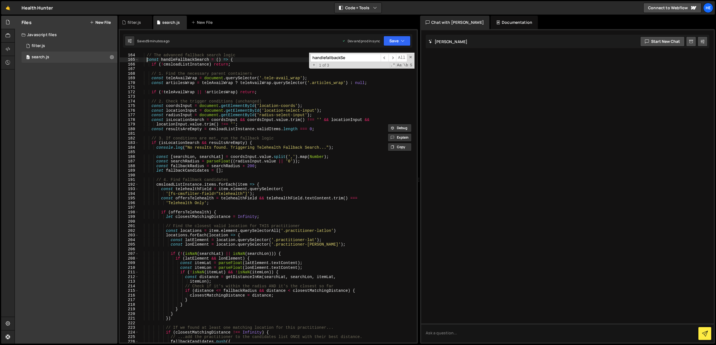
click at [147, 58] on div "// The advanced fallback search logic const handleFallbackSearch = ( ) => { if …" at bounding box center [276, 197] width 276 height 299
click at [136, 60] on span at bounding box center [136, 59] width 3 height 5
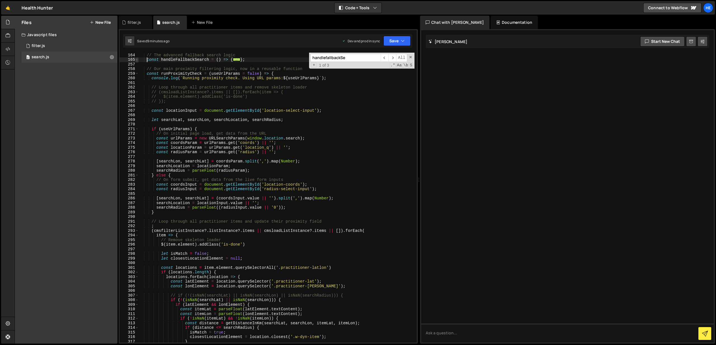
click at [136, 60] on span at bounding box center [136, 59] width 3 height 5
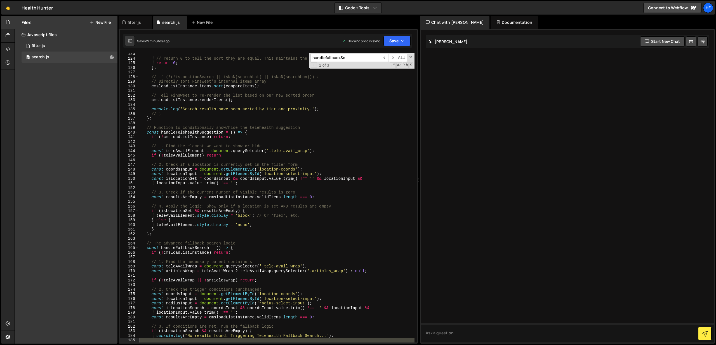
scroll to position [610, 0]
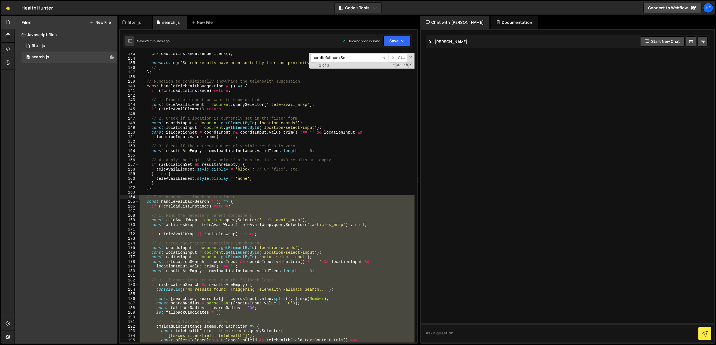
drag, startPoint x: 158, startPoint y: 225, endPoint x: 131, endPoint y: 197, distance: 38.2
click at [131, 197] on div "const handleFallbackSearch = () => { 133 134 135 136 137 138 139 140 141 142 14…" at bounding box center [268, 197] width 297 height 289
click at [217, 175] on div "cmsloadListInstance . renderItems ( ) ; console . log ( 'Search results have be…" at bounding box center [276, 200] width 276 height 299
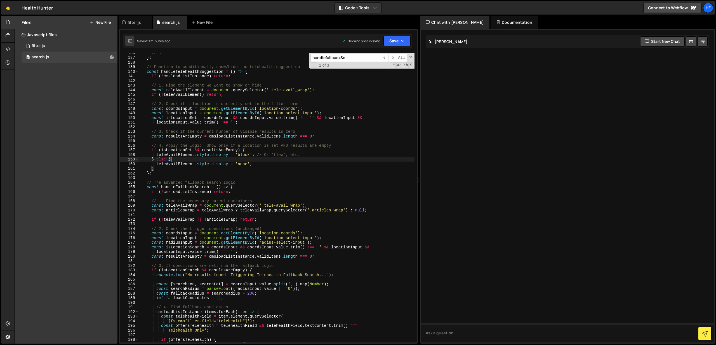
scroll to position [626, 0]
click at [177, 207] on div "// } } ; // Function to conditionally show/hide the telehealth suggestion const…" at bounding box center [276, 199] width 276 height 299
type textarea "const teleAvailWrap = document.querySelector('.tele-avail_wrap');"
click at [177, 207] on div "// } } ; // Function to conditionally show/hide the telehealth suggestion const…" at bounding box center [276, 199] width 276 height 299
click at [362, 55] on input "handlefallbackSe" at bounding box center [345, 58] width 70 height 8
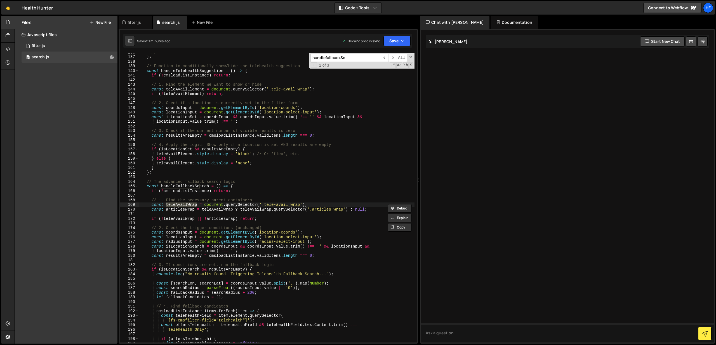
click at [362, 55] on input "handlefallbackSe" at bounding box center [345, 58] width 70 height 8
paste input "teleAvailWrap"
type input "teleAvailWrap"
click at [393, 56] on span "​" at bounding box center [393, 58] width 8 height 8
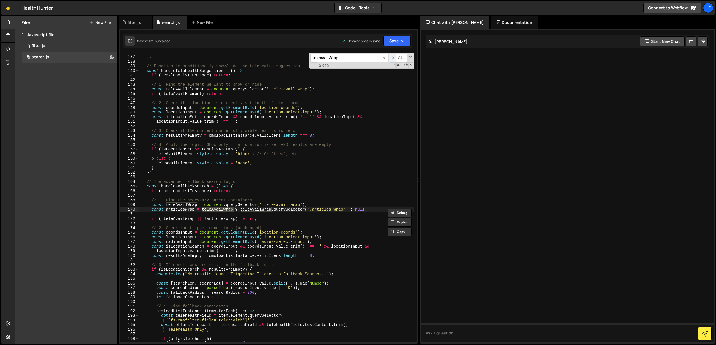
click at [393, 56] on span "​" at bounding box center [393, 58] width 8 height 8
type textarea "teleAvailWrap.style.display = 'block';"
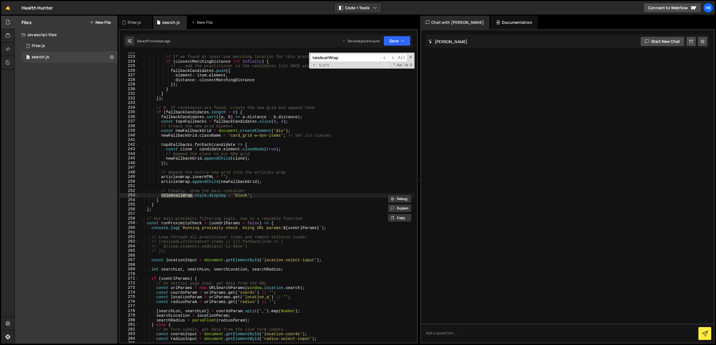
click at [256, 195] on div "// If we found at least one matching location for this practitioner... if ( clo…" at bounding box center [276, 199] width 276 height 299
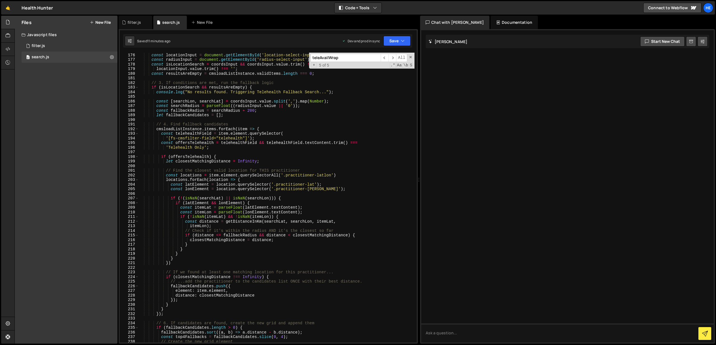
scroll to position [807, 0]
click at [349, 56] on input "teleAvailWrap" at bounding box center [345, 58] width 70 height 8
paste input "resultsAreEmpty"
type input "resultsAreEmpty"
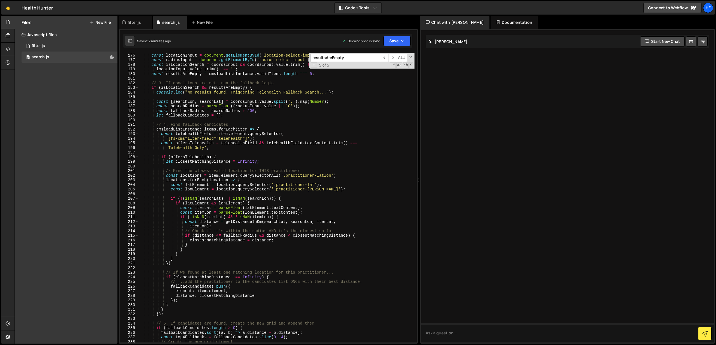
type textarea "const resultsAreEmpty = cmsloadListInstance.validItems.length === 0;"
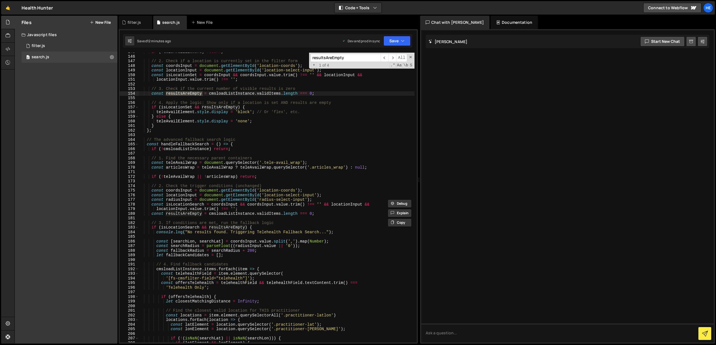
scroll to position [673, 0]
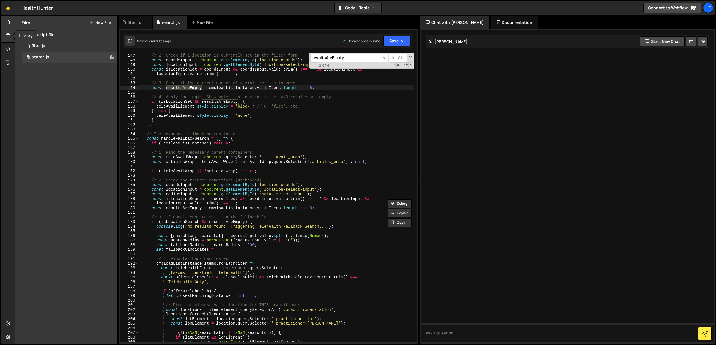
type input "resultsAreEmpty"
click at [6, 35] on icon at bounding box center [8, 35] width 4 height 6
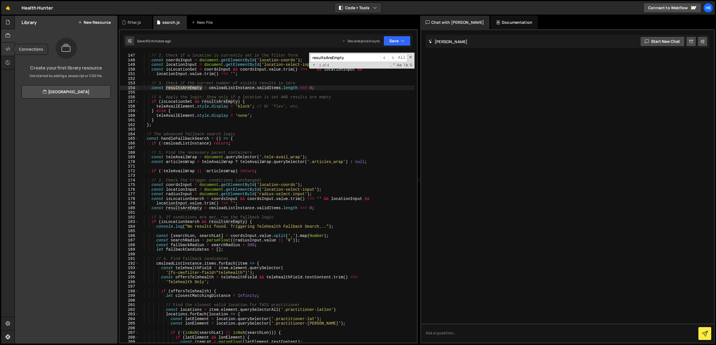
click at [5, 45] on div at bounding box center [8, 49] width 14 height 13
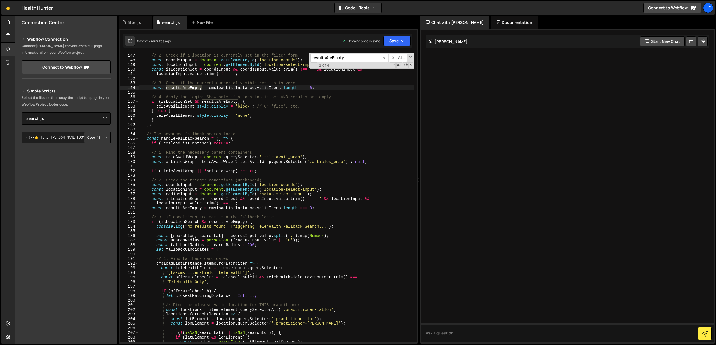
click at [89, 137] on button "Copy" at bounding box center [93, 137] width 19 height 12
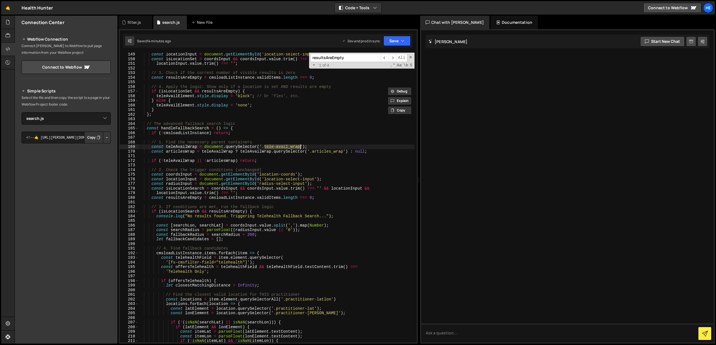
drag, startPoint x: 265, startPoint y: 147, endPoint x: 300, endPoint y: 147, distance: 35.2
click at [300, 147] on div "const locationInput = document . getElementById ( 'location-select-input' ) ; c…" at bounding box center [276, 201] width 276 height 299
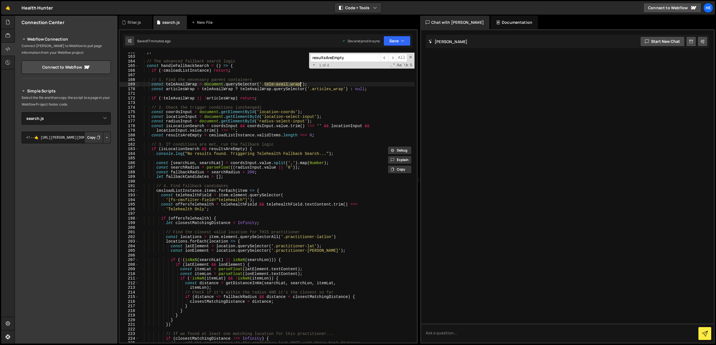
scroll to position [746, 0]
click at [332, 142] on div "} ; // The advanced fallback search logic const handleFallbackSearch = ( ) => {…" at bounding box center [276, 199] width 276 height 299
click at [248, 243] on div "} ; // The advanced fallback search logic const handleFallbackSearch = ( ) => {…" at bounding box center [276, 199] width 276 height 299
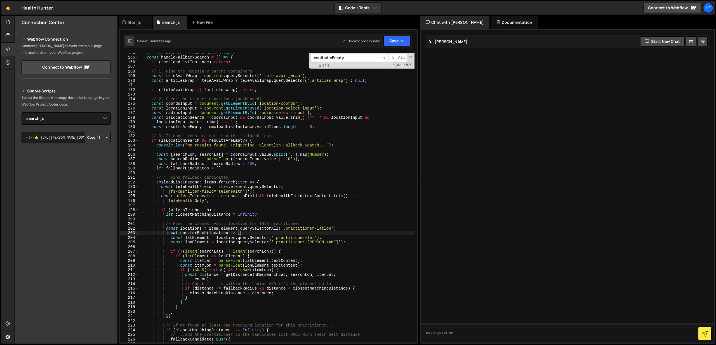
scroll to position [761, 0]
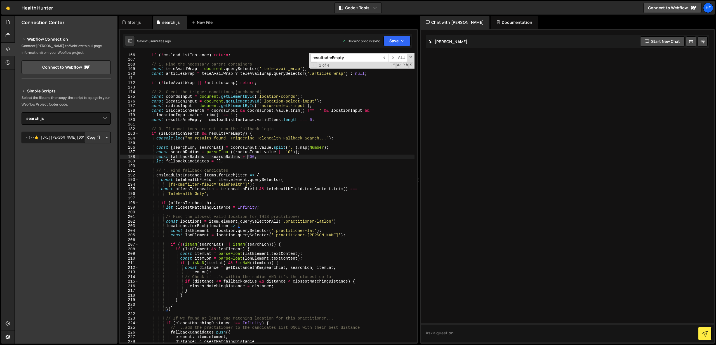
click at [247, 158] on div "const handleFallbackSearch = ( ) => { if ( ! cmsloadListInstance ) return ; // …" at bounding box center [276, 197] width 276 height 299
drag, startPoint x: 248, startPoint y: 156, endPoint x: 256, endPoint y: 155, distance: 8.5
click at [256, 155] on div "if ( ! cmsloadListInstance ) return ; // 1. Find the necessary parent container…" at bounding box center [276, 202] width 276 height 299
click at [272, 157] on div "if ( ! cmsloadListInstance ) return ; // 1. Find the necessary parent container…" at bounding box center [276, 202] width 276 height 299
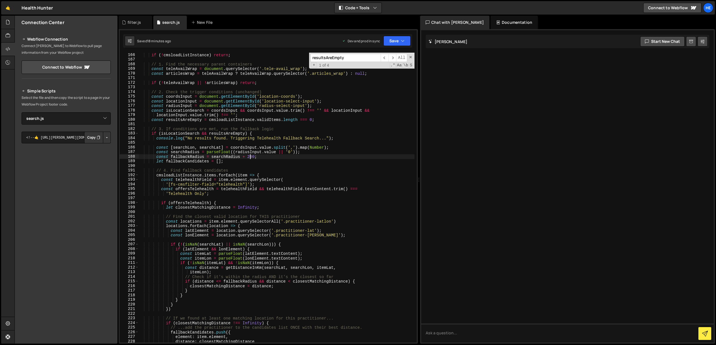
click at [250, 155] on div "if ( ! cmsloadListInstance ) return ; // 1. Find the necessary parent container…" at bounding box center [276, 202] width 276 height 299
click at [269, 154] on div "if ( ! cmsloadListInstance ) return ; // 1. Find the necessary parent container…" at bounding box center [276, 202] width 276 height 299
click at [251, 157] on div "if ( ! cmsloadListInstance ) return ; // 1. Find the necessary parent container…" at bounding box center [276, 202] width 276 height 299
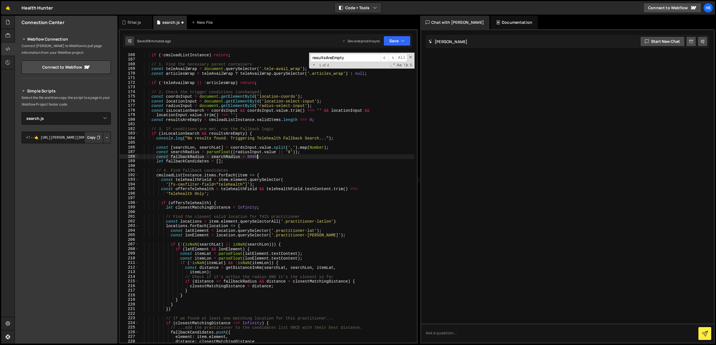
scroll to position [0, 8]
click at [277, 157] on div "if ( ! cmsloadListInstance ) return ; // 1. Find the necessary parent container…" at bounding box center [276, 202] width 276 height 299
click at [393, 43] on button "Save" at bounding box center [396, 41] width 27 height 10
click at [252, 156] on div "if ( ! cmsloadListInstance ) return ; // 1. Find the necessary parent container…" at bounding box center [276, 202] width 276 height 299
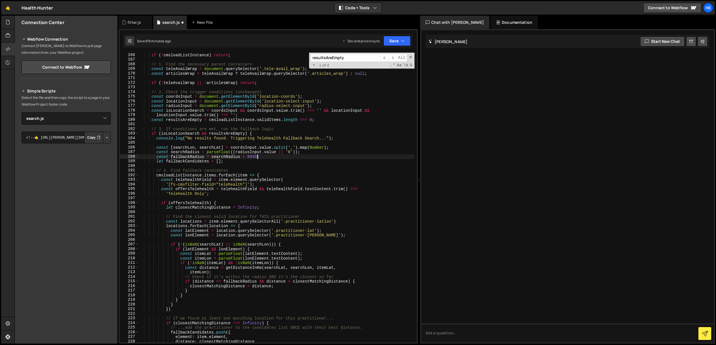
scroll to position [0, 8]
click at [408, 40] on button "Save" at bounding box center [396, 41] width 27 height 10
click at [366, 60] on div "19 minutes ago" at bounding box center [370, 60] width 23 height 5
click at [327, 118] on div "if ( ! cmsloadListInstance ) return ; // 1. Find the necessary parent container…" at bounding box center [276, 202] width 276 height 299
click at [252, 155] on div "if ( ! cmsloadListInstance ) return ; // 1. Find the necessary parent container…" at bounding box center [276, 202] width 276 height 299
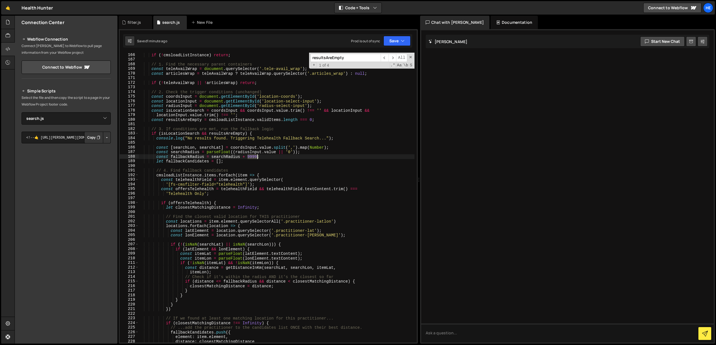
click at [252, 155] on div "if ( ! cmsloadListInstance ) return ; // 1. Find the necessary parent container…" at bounding box center [276, 202] width 276 height 299
click at [264, 154] on div "if ( ! cmsloadListInstance ) return ; // 1. Find the necessary parent container…" at bounding box center [276, 202] width 276 height 299
click at [401, 41] on icon "button" at bounding box center [403, 41] width 4 height 6
click at [372, 56] on div "Save to Staging S" at bounding box center [378, 55] width 58 height 6
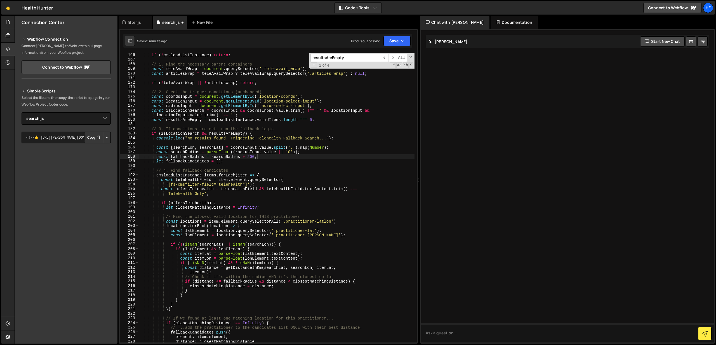
click at [309, 132] on div "if ( ! cmsloadListInstance ) return ; // 1. Find the necessary parent container…" at bounding box center [276, 202] width 276 height 299
click at [327, 156] on div "if ( ! cmsloadListInstance ) return ; // 1. Find the necessary parent container…" at bounding box center [276, 202] width 276 height 299
click at [391, 45] on button "Save" at bounding box center [396, 41] width 27 height 10
click at [381, 54] on div "Save to Staging S" at bounding box center [378, 55] width 58 height 6
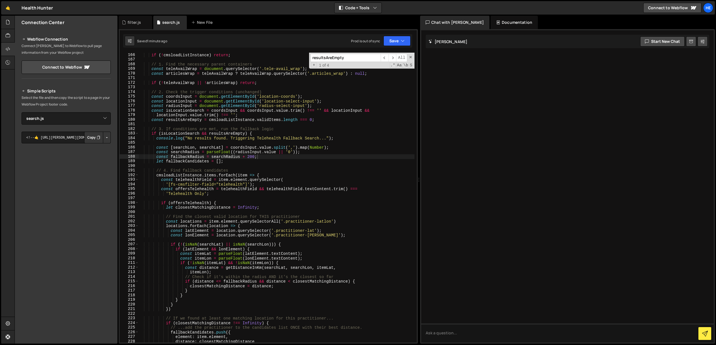
click at [263, 157] on div "if ( ! cmsloadListInstance ) return ; // 1. Find the necessary parent container…" at bounding box center [276, 202] width 276 height 299
click at [394, 44] on button "Save" at bounding box center [396, 41] width 27 height 10
click at [265, 159] on div "if ( ! cmsloadListInstance ) return ; // 1. Find the necessary parent container…" at bounding box center [276, 202] width 276 height 299
click at [289, 169] on div "if ( ! cmsloadListInstance ) return ; // 1. Find the necessary parent container…" at bounding box center [276, 202] width 276 height 299
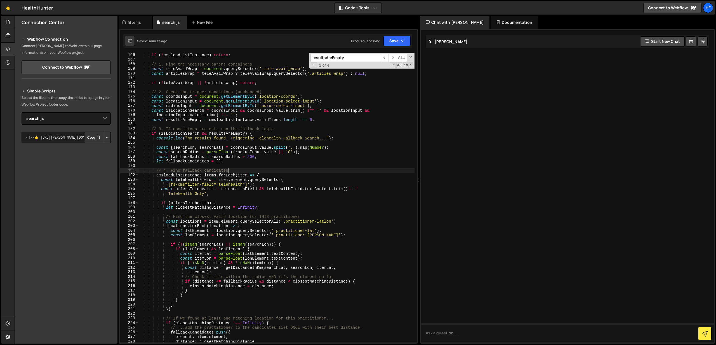
type textarea "})"
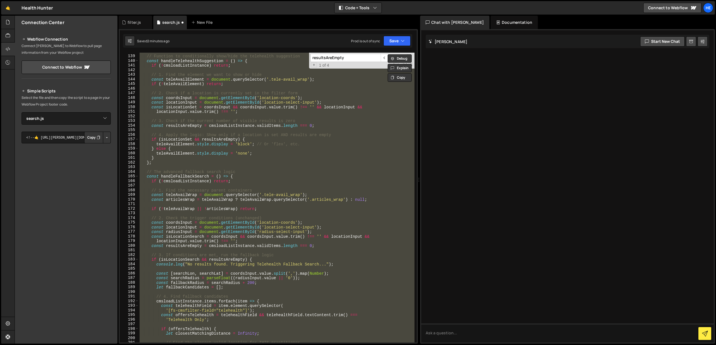
scroll to position [661, 0]
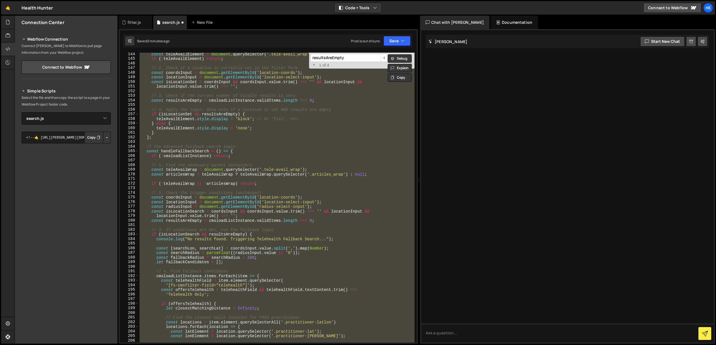
click at [349, 55] on input "resultsAreEmpty" at bounding box center [345, 58] width 70 height 8
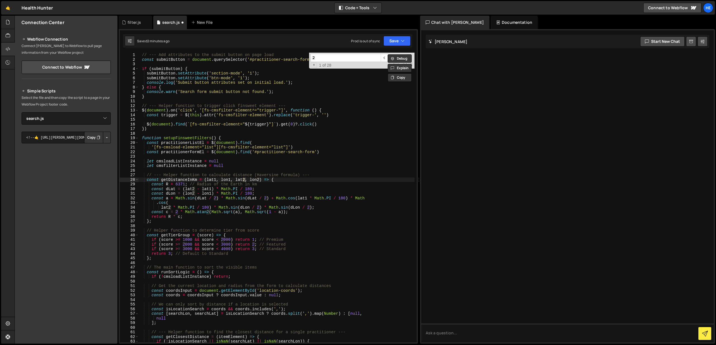
scroll to position [0, 0]
type input "200"
click at [392, 58] on span "​" at bounding box center [393, 58] width 8 height 8
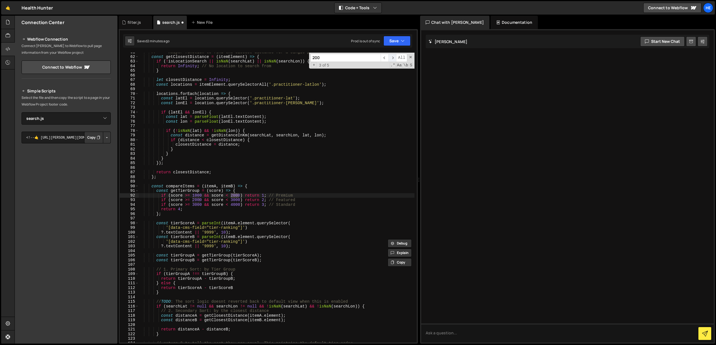
scroll to position [280, 0]
click at [392, 58] on span "​" at bounding box center [393, 58] width 8 height 8
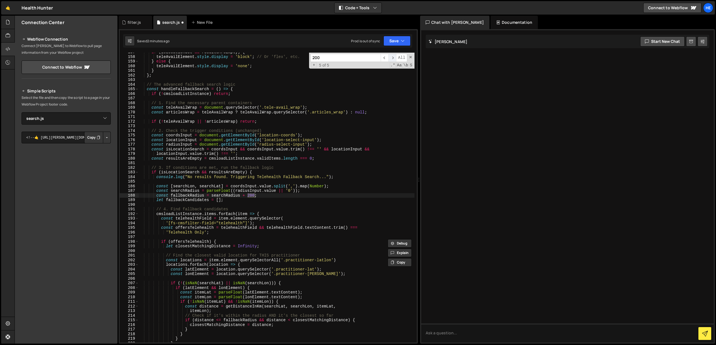
scroll to position [723, 0]
click at [273, 195] on div "if ( isLocationSet && resultsAreEmpty ) { teleAvailElement . style . display = …" at bounding box center [276, 199] width 276 height 299
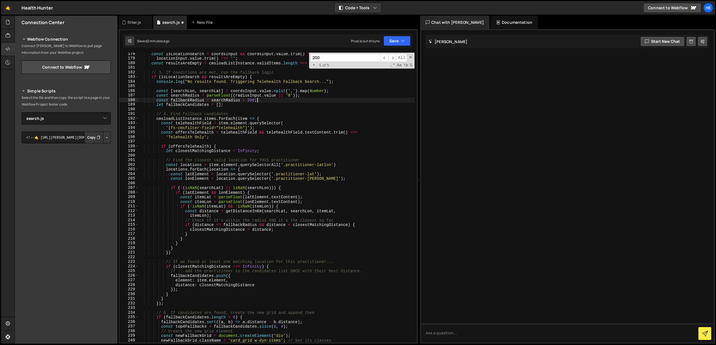
type textarea "})"
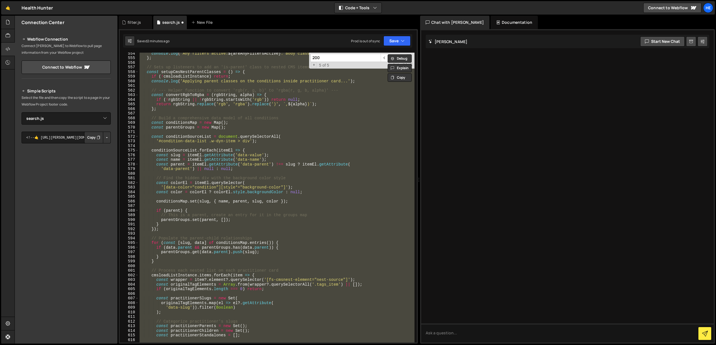
scroll to position [2554, 0]
click at [331, 56] on input "200" at bounding box center [345, 58] width 70 height 8
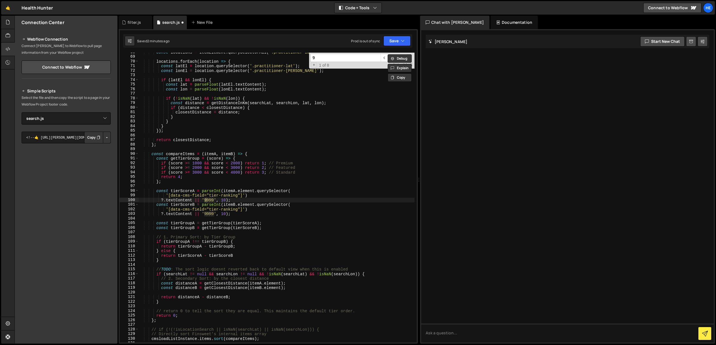
scroll to position [312, 0]
type input "9999"
click at [392, 56] on span "​" at bounding box center [393, 58] width 8 height 8
click at [340, 117] on div "const locations = itemElement . querySelectorAll ( '.practitioner-latlon' ) ; l…" at bounding box center [276, 199] width 276 height 299
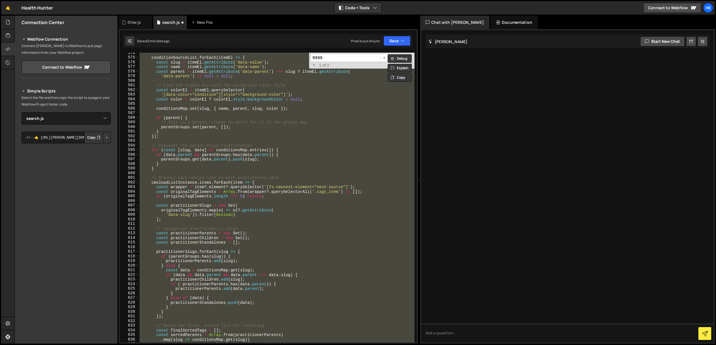
scroll to position [2647, 0]
click at [368, 59] on input "9999" at bounding box center [345, 58] width 70 height 8
click at [367, 66] on div "+ 1 of 2 .* Aa \b S" at bounding box center [361, 65] width 102 height 5
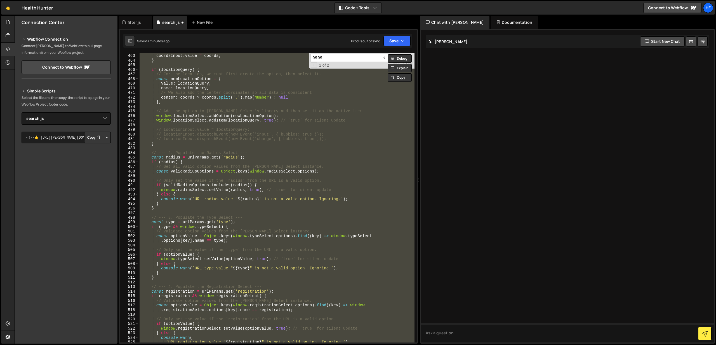
scroll to position [2130, 0]
click at [343, 105] on div "if ( coords && coordsInput ) { coordsInput . value = coords ; } if ( locationQu…" at bounding box center [276, 197] width 276 height 289
type textarea "};"
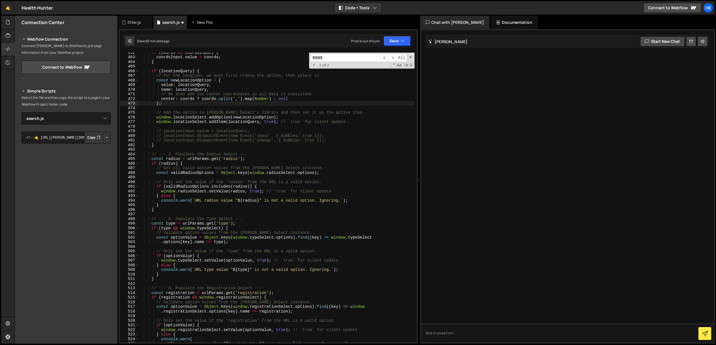
click at [343, 60] on input "9999" at bounding box center [345, 58] width 70 height 8
click at [395, 56] on span "​" at bounding box center [393, 58] width 8 height 8
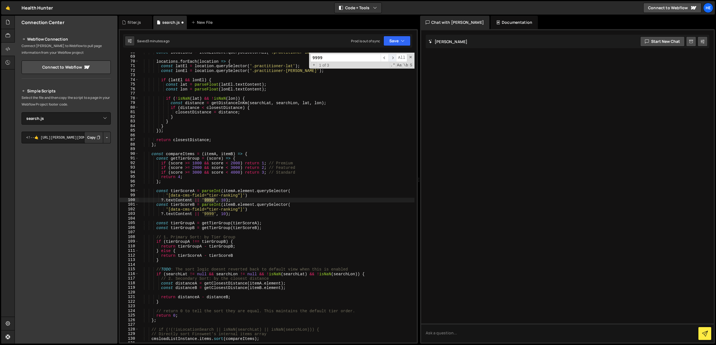
scroll to position [312, 0]
click at [395, 56] on span "​" at bounding box center [393, 58] width 8 height 8
click at [328, 58] on input "9999" at bounding box center [345, 58] width 70 height 8
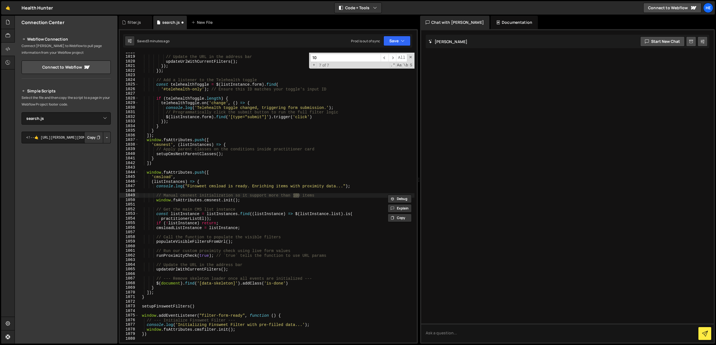
type input "1"
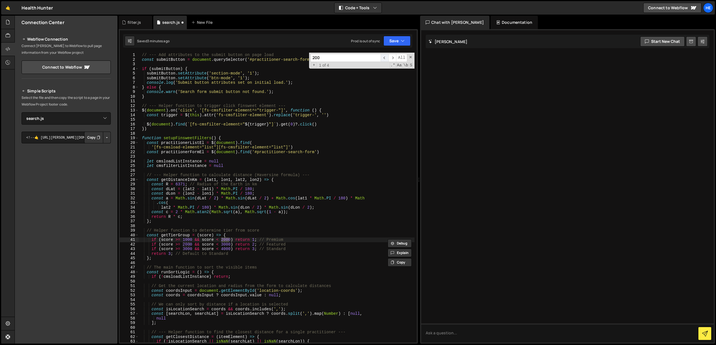
type input "200"
click at [383, 56] on span "​" at bounding box center [385, 58] width 8 height 8
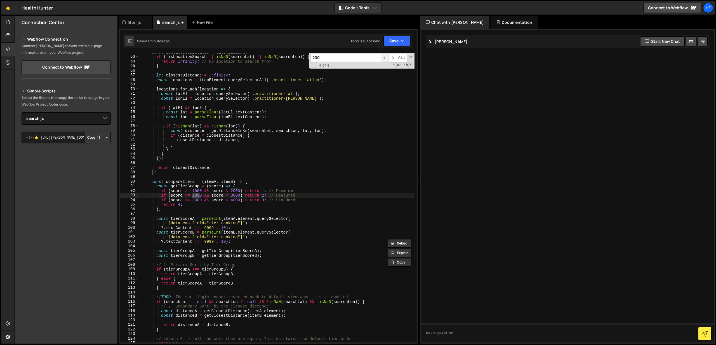
scroll to position [284, 0]
click at [383, 56] on span "​" at bounding box center [385, 58] width 8 height 8
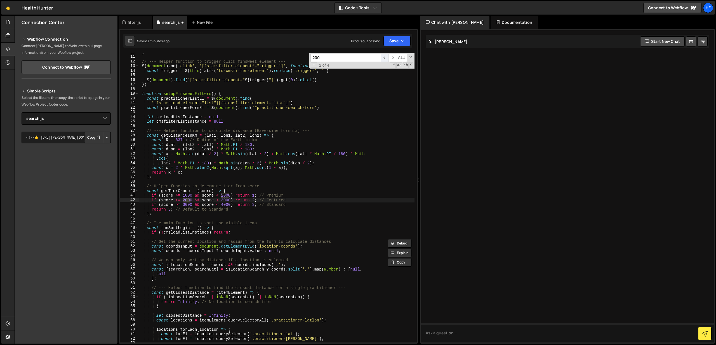
scroll to position [44, 0]
click at [383, 56] on span "​" at bounding box center [385, 58] width 8 height 8
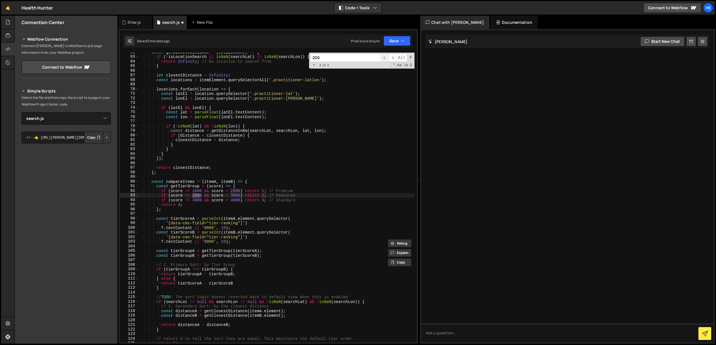
click at [383, 56] on span "​" at bounding box center [385, 58] width 8 height 8
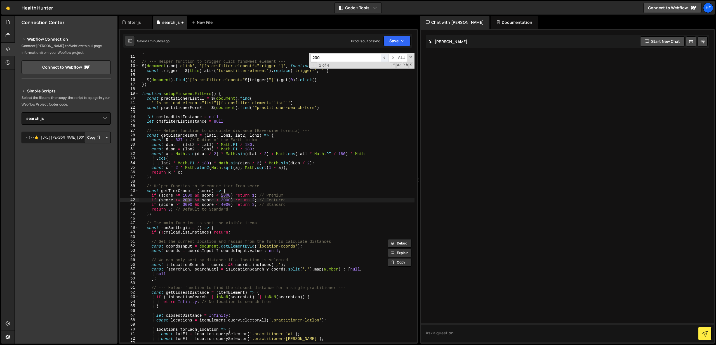
click at [383, 56] on span "​" at bounding box center [385, 58] width 8 height 8
click at [357, 135] on div "} // --- Helper function to trigger click finsweet element --- $ ( document ) .…" at bounding box center [276, 199] width 276 height 299
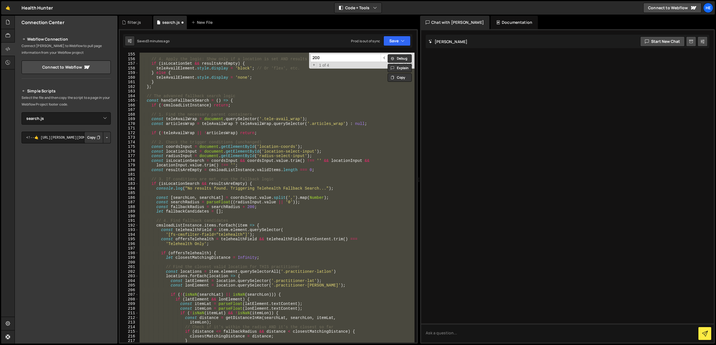
scroll to position [711, 0]
click at [253, 207] on div "// 4. Apply the logic: Show only if a location is set AND results are empty if …" at bounding box center [276, 197] width 276 height 289
type textarea "const fallbackRadius = searchRadius + 200;"
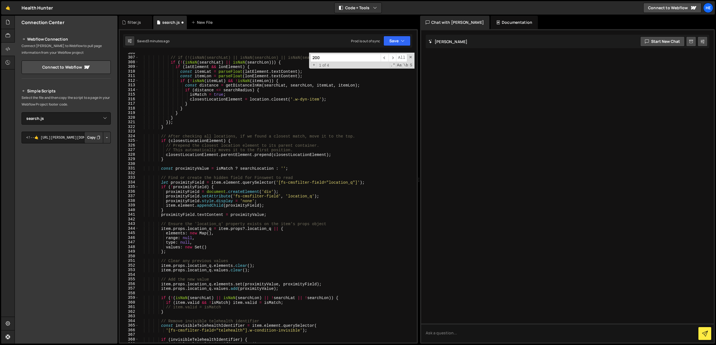
scroll to position [1411, 0]
click at [326, 58] on input "200" at bounding box center [345, 58] width 70 height 8
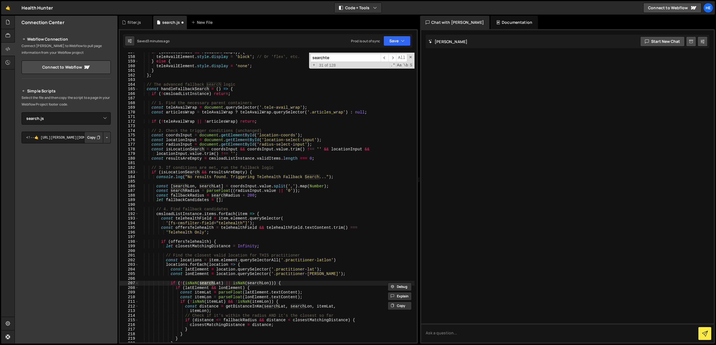
scroll to position [4115, 0]
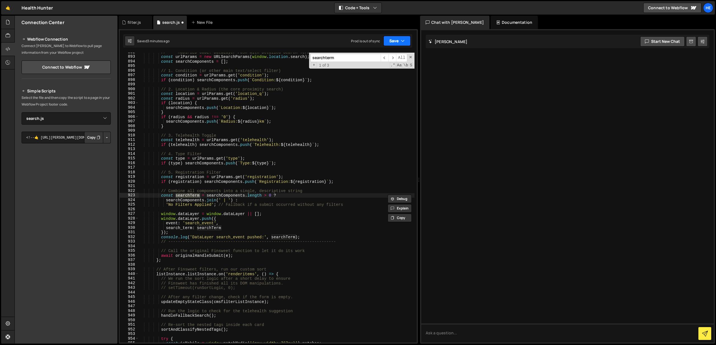
type input "searchterm"
click at [399, 41] on button "Save" at bounding box center [396, 41] width 27 height 10
click at [368, 57] on div "Save to Staging S" at bounding box center [378, 55] width 58 height 6
click at [270, 148] on div "// --- MODIFIED CODE: DataLayer Push with Detailed Search Term from URL --- con…" at bounding box center [276, 199] width 276 height 299
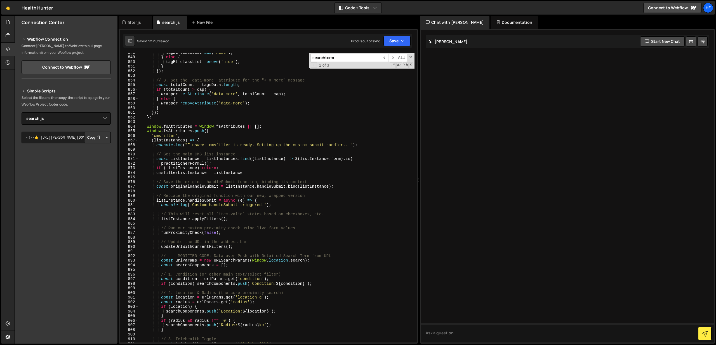
scroll to position [3901, 0]
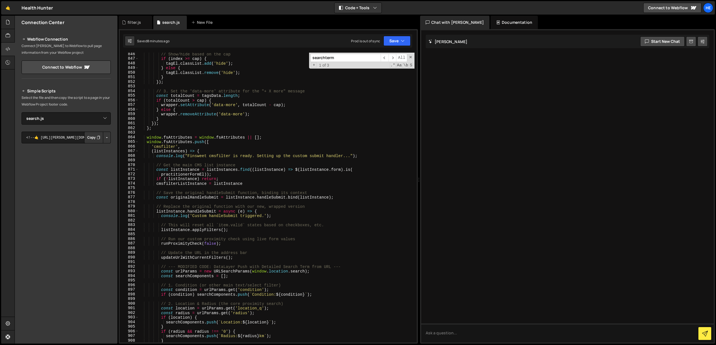
click at [328, 86] on div "// Show/hide based on the cap if ( index >= cap ) { tagEl . classList . add ( '…" at bounding box center [276, 201] width 276 height 299
click at [402, 40] on icon "button" at bounding box center [403, 41] width 4 height 6
click at [371, 79] on div "27 minutes ago" at bounding box center [370, 78] width 23 height 5
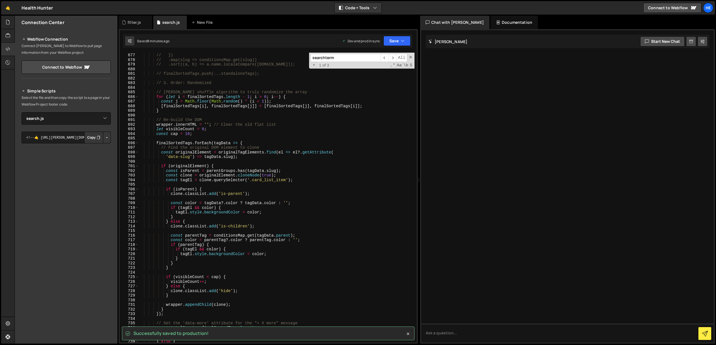
scroll to position [3120, 0]
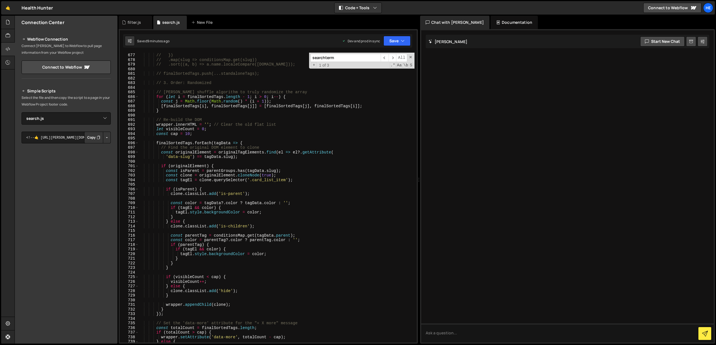
click at [343, 59] on input "searchterm" at bounding box center [345, 58] width 70 height 8
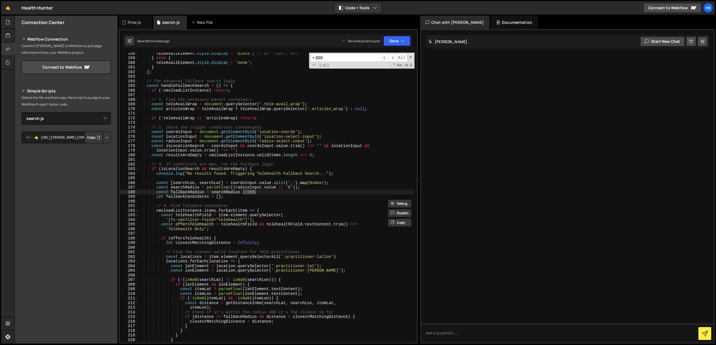
scroll to position [726, 0]
type input "+ 200"
click at [388, 40] on button "Save" at bounding box center [396, 41] width 27 height 10
click at [373, 78] on div "1 minute ago" at bounding box center [369, 78] width 20 height 5
type textarea "console.log("No results found. Triggering Telehealth Fallback Search...");"
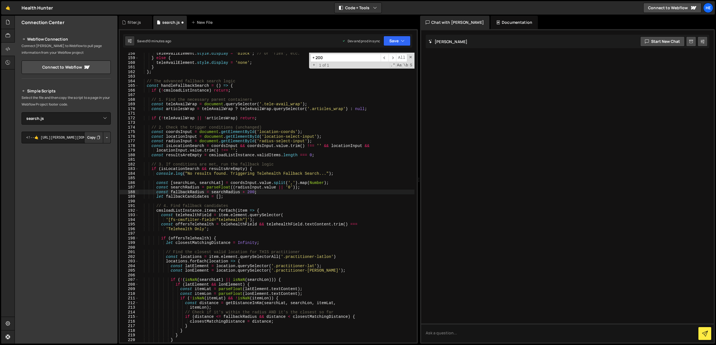
click at [230, 171] on div "teleAvailElement . style . display = 'block' ; // Or 'flex', etc. } else { tele…" at bounding box center [276, 200] width 276 height 299
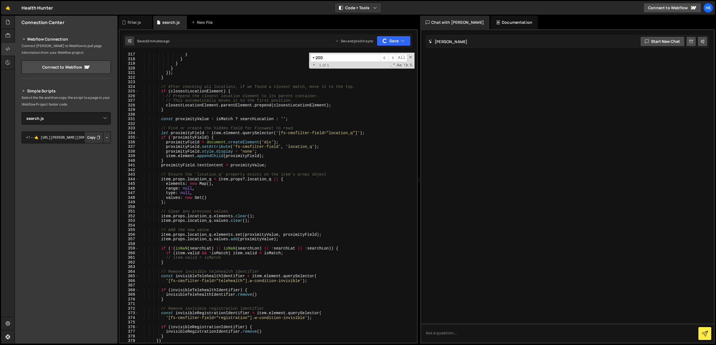
scroll to position [1469, 0]
